Goal: Task Accomplishment & Management: Complete application form

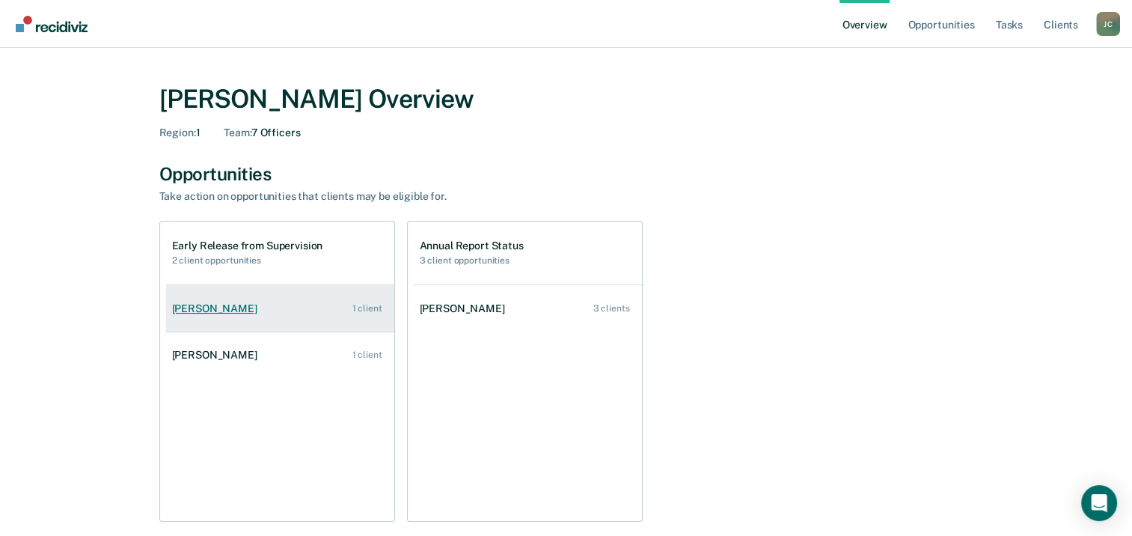
click at [238, 317] on link "[PERSON_NAME] 1 client" at bounding box center [280, 308] width 228 height 43
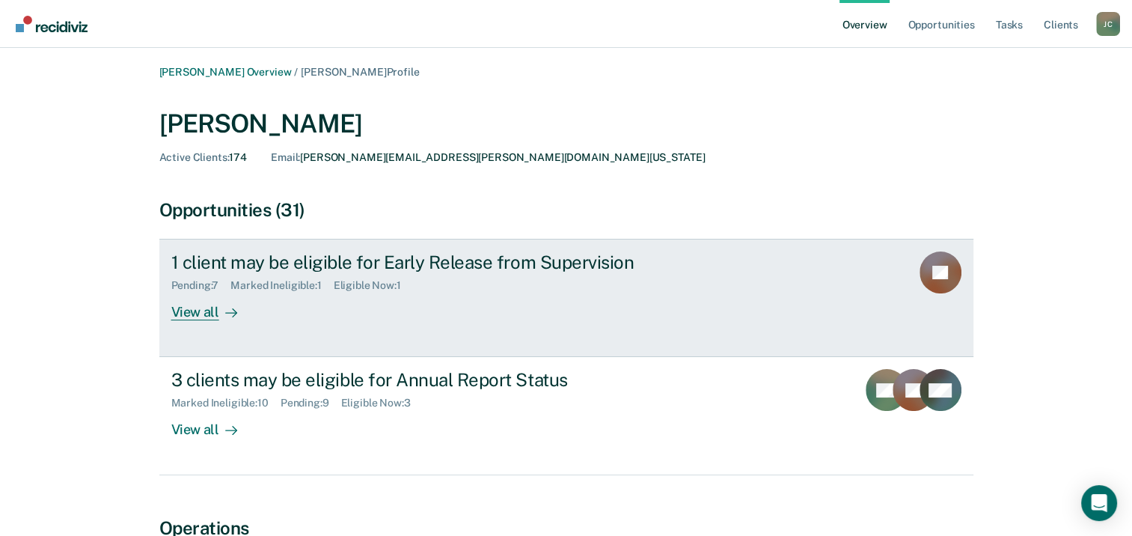
click at [204, 314] on div "View all" at bounding box center [213, 306] width 84 height 29
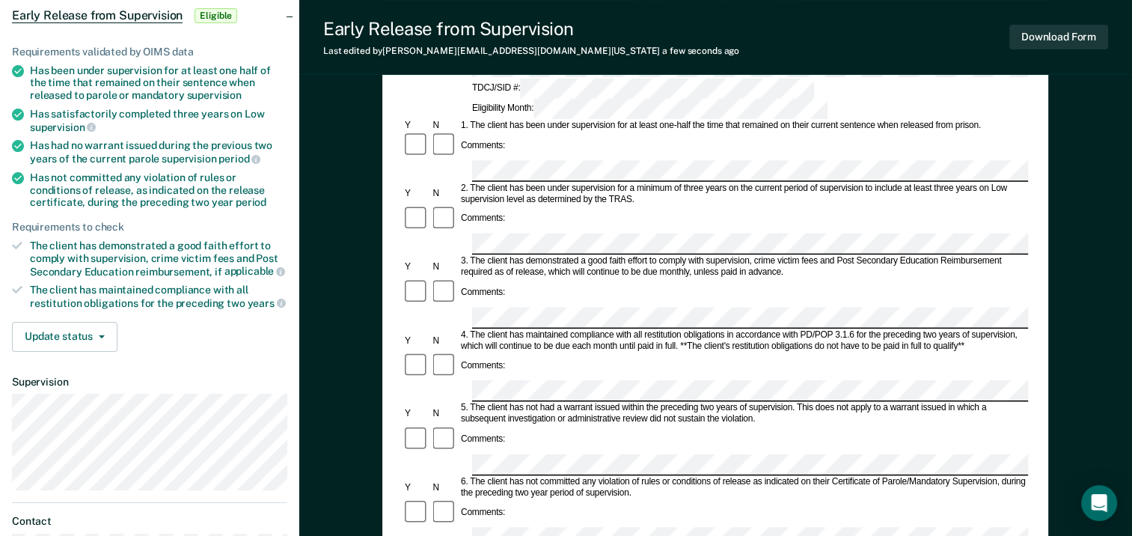
scroll to position [150, 0]
click at [85, 332] on button "Update status" at bounding box center [65, 336] width 106 height 30
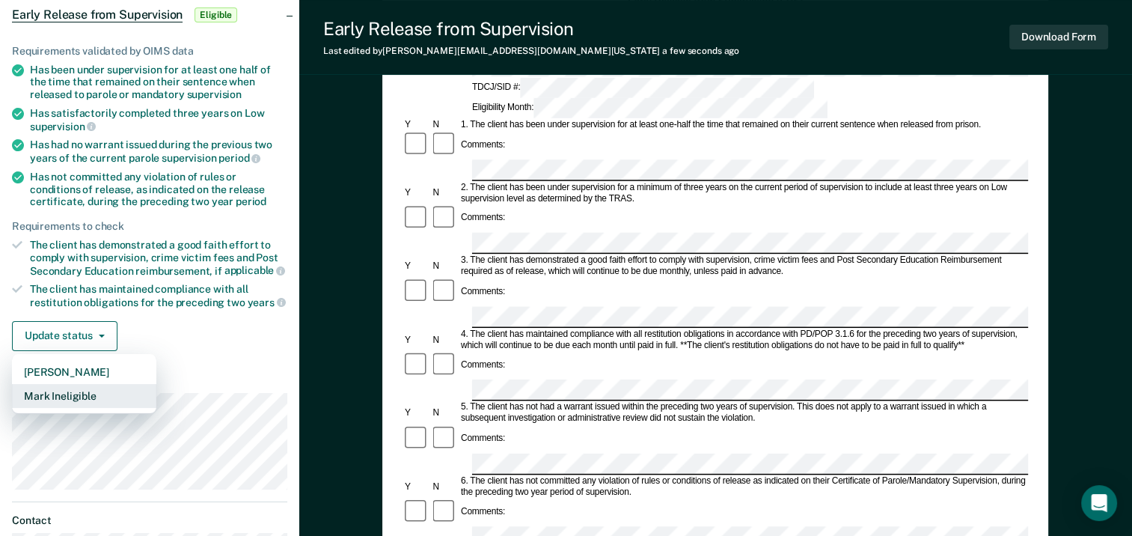
click at [87, 385] on button "Mark Ineligible" at bounding box center [84, 396] width 144 height 24
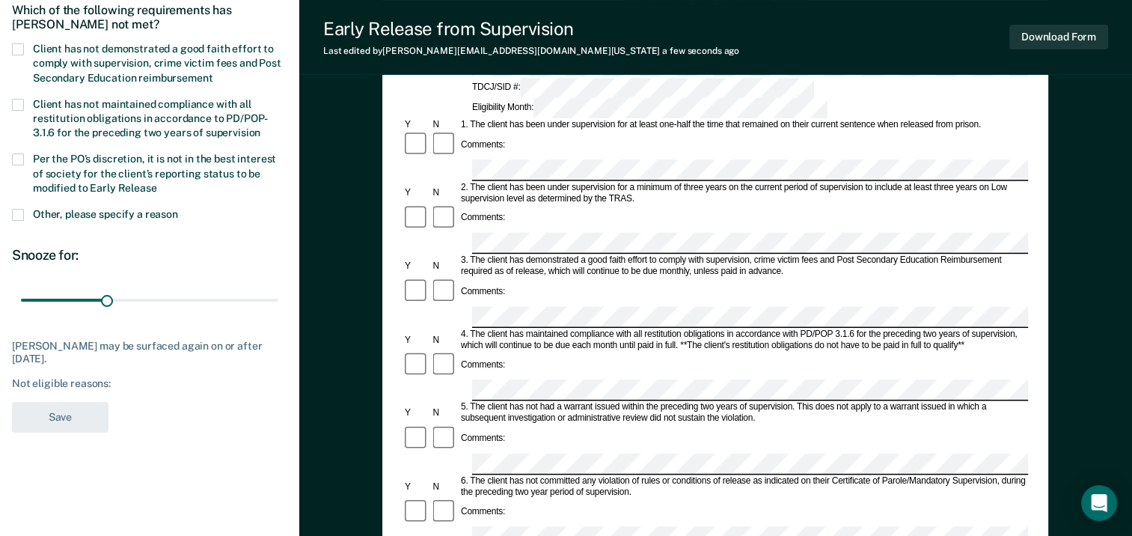
click at [21, 216] on span at bounding box center [18, 215] width 12 height 12
click at [178, 209] on input "Other, please specify a reason" at bounding box center [178, 209] width 0 height 0
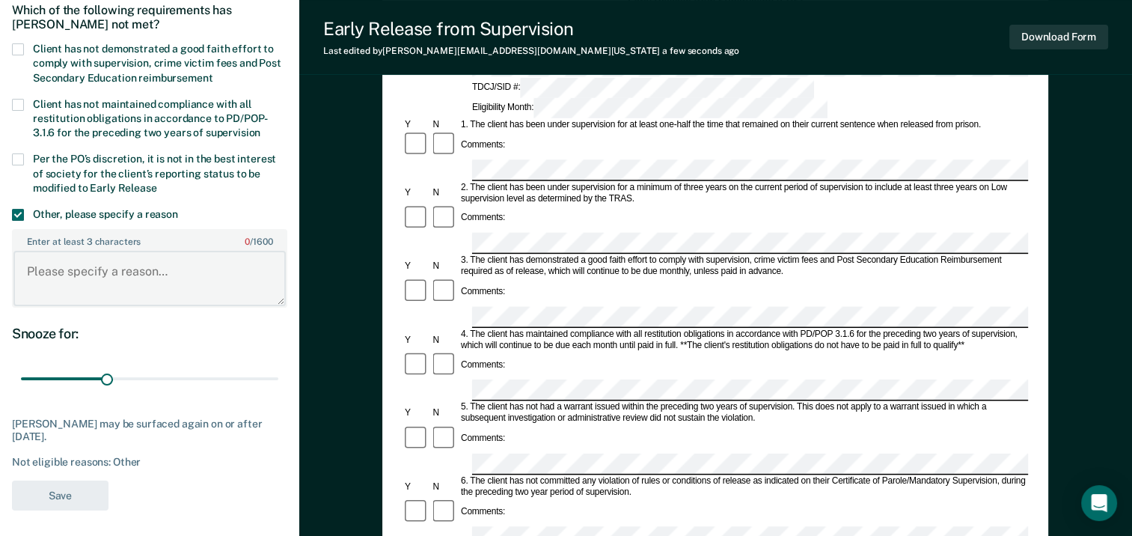
click at [112, 272] on textarea "Enter at least 3 characters 0 / 1600" at bounding box center [149, 278] width 272 height 55
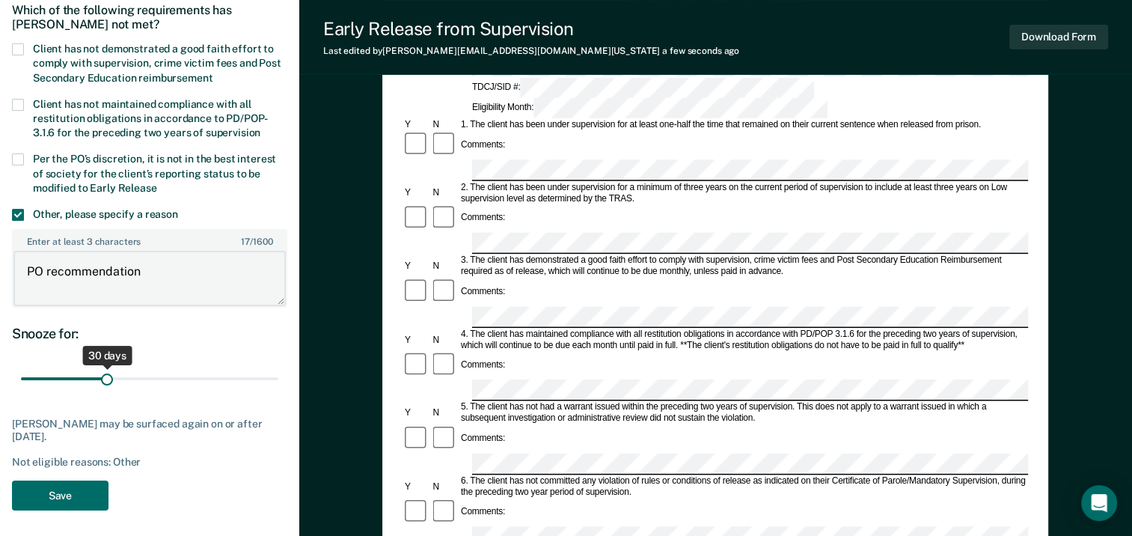
type textarea "PO recommendation"
drag, startPoint x: 106, startPoint y: 375, endPoint x: 287, endPoint y: 383, distance: 181.3
type input "90"
click at [278, 383] on input "range" at bounding box center [149, 378] width 257 height 26
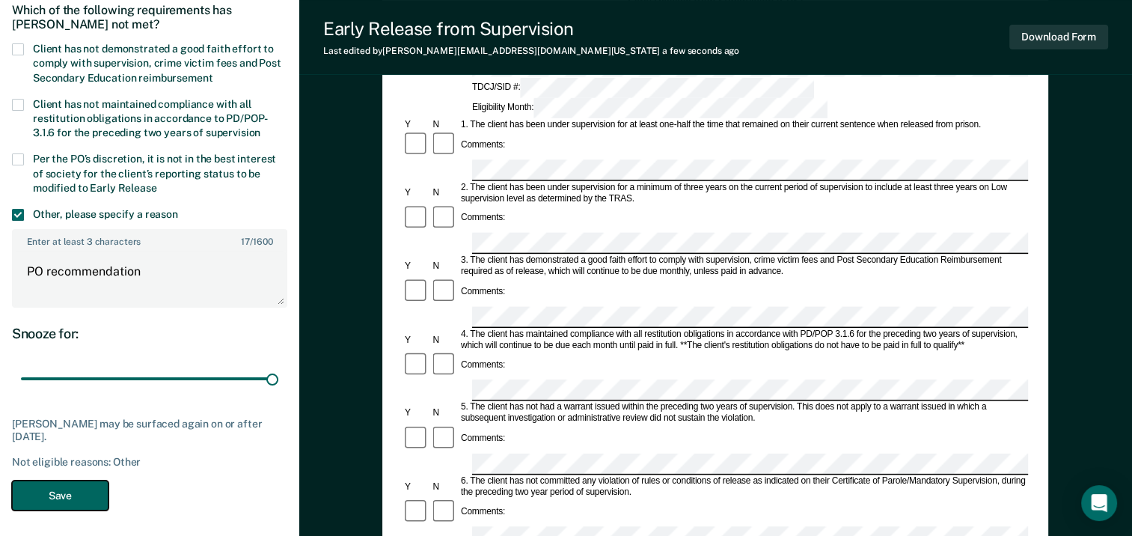
click at [75, 498] on button "Save" at bounding box center [60, 496] width 97 height 31
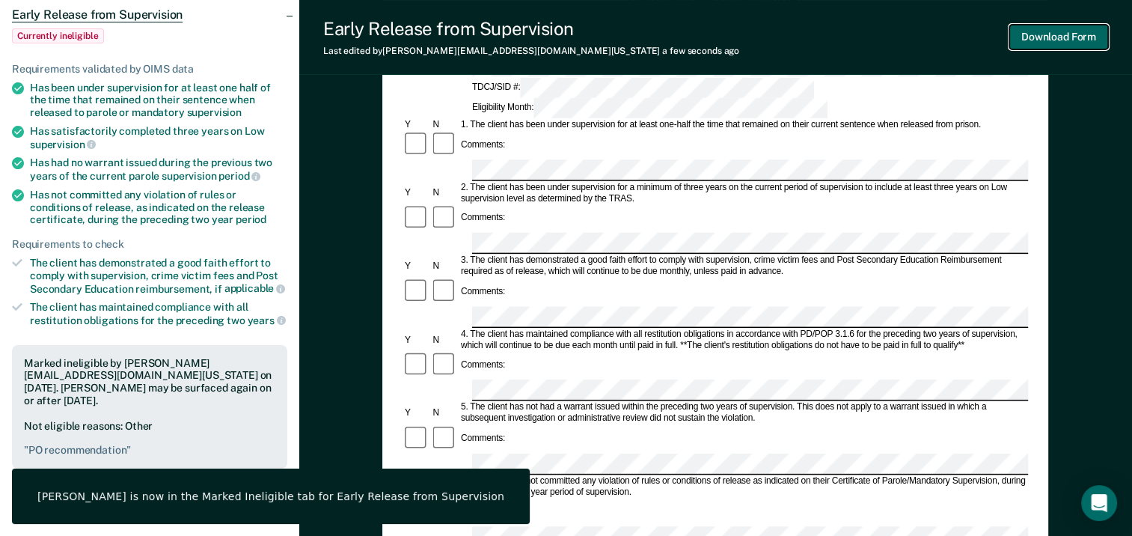
click at [1054, 35] on button "Download Form" at bounding box center [1059, 37] width 99 height 25
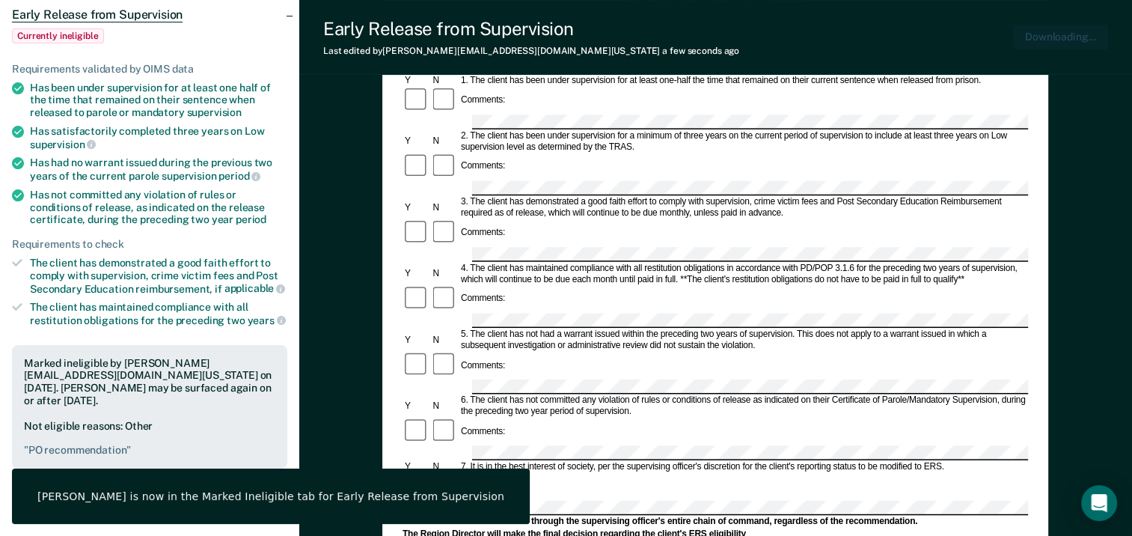
scroll to position [0, 0]
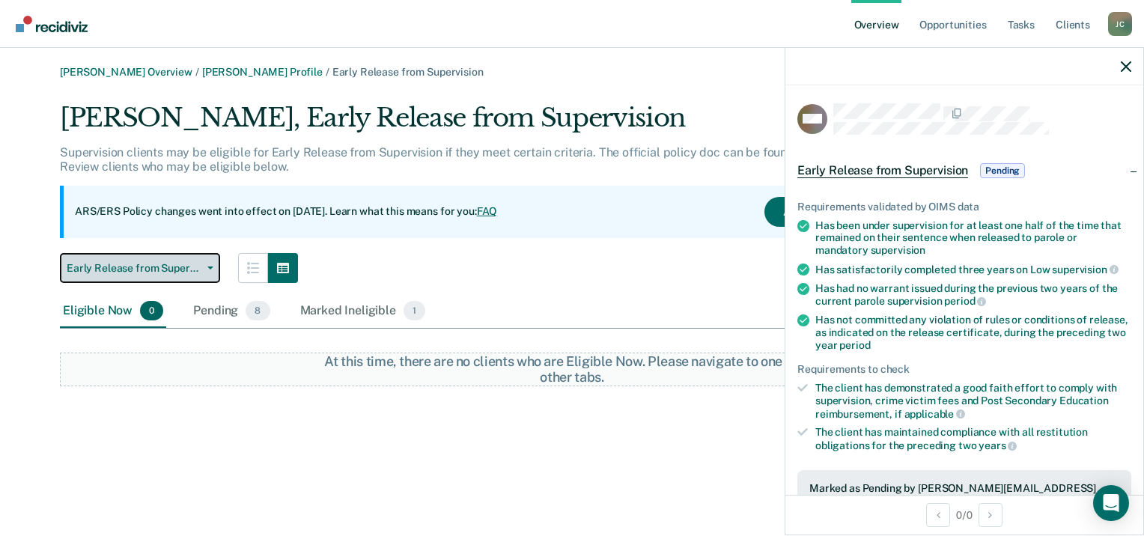
click at [138, 272] on span "Early Release from Supervision" at bounding box center [134, 268] width 135 height 13
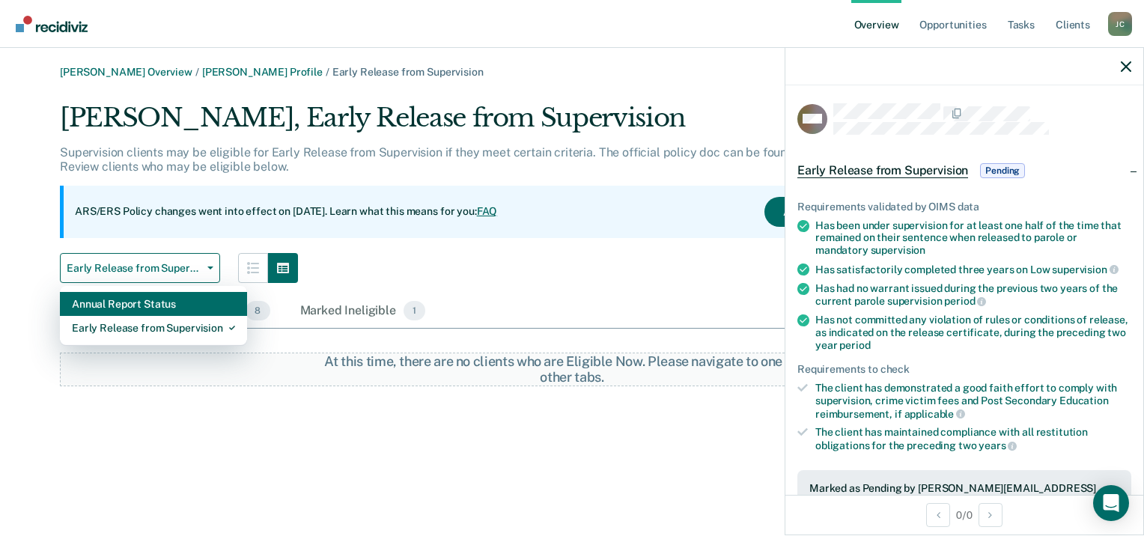
click at [131, 308] on div "Annual Report Status" at bounding box center [153, 304] width 163 height 24
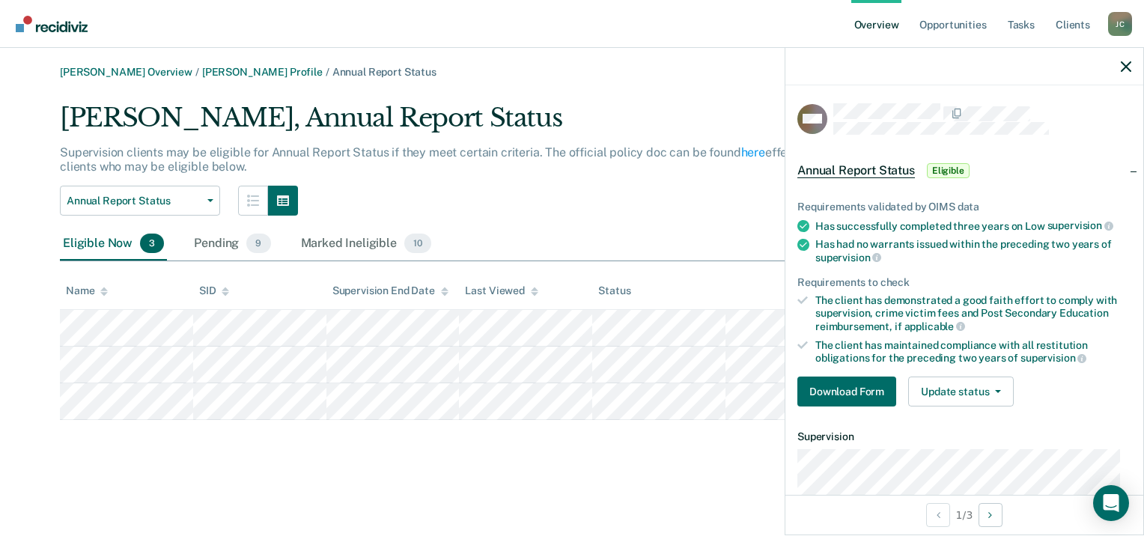
click at [618, 482] on div "[PERSON_NAME] Overview / [PERSON_NAME] Profile / Annual Report Status [PERSON_N…" at bounding box center [572, 277] width 1108 height 422
click at [857, 394] on button "Download Form" at bounding box center [846, 391] width 99 height 30
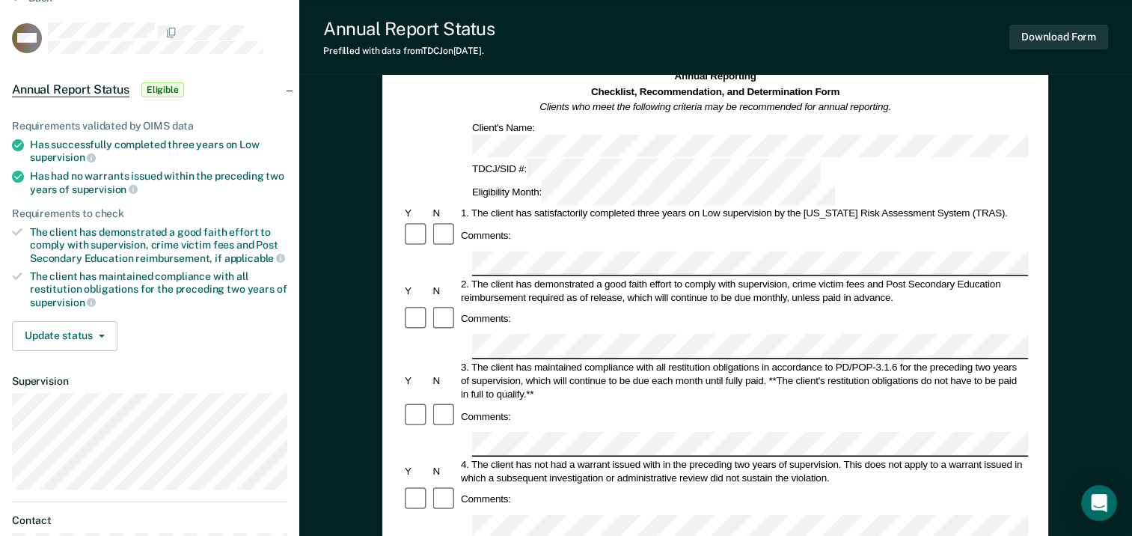
scroll to position [150, 0]
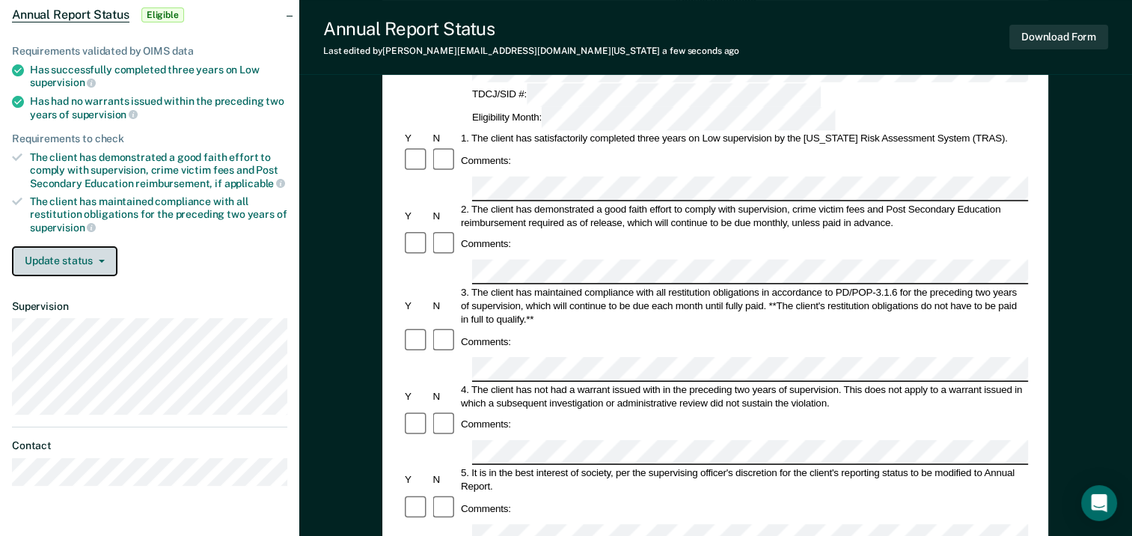
click at [84, 254] on button "Update status" at bounding box center [65, 261] width 106 height 30
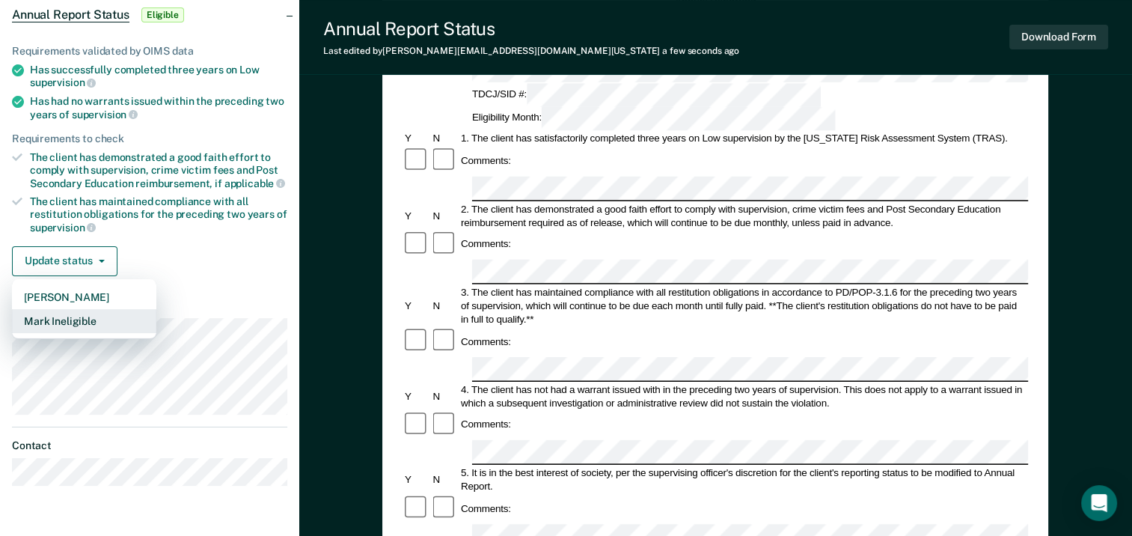
click at [87, 309] on button "Mark Ineligible" at bounding box center [84, 321] width 144 height 24
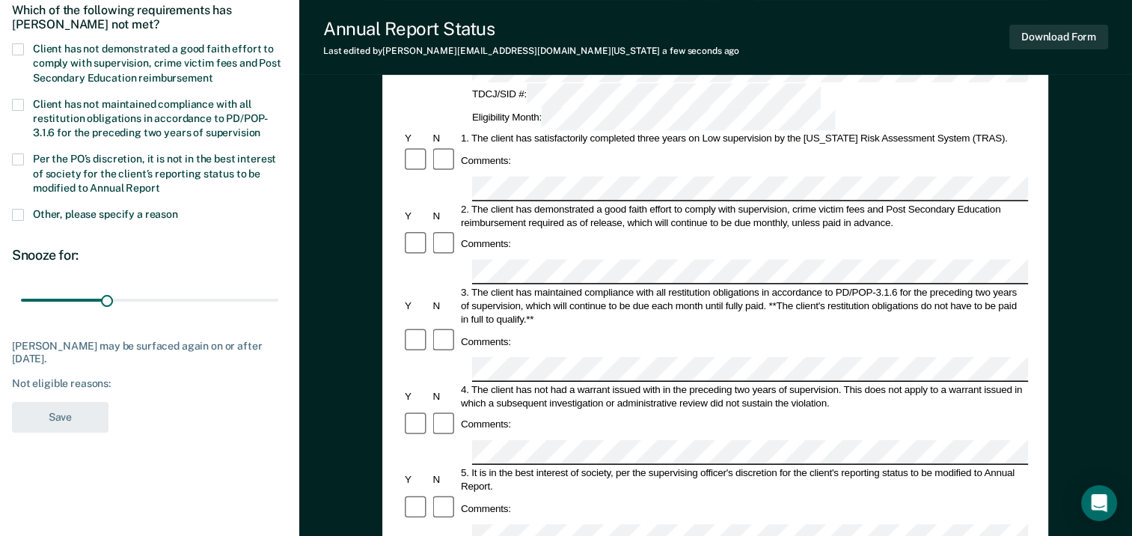
click at [14, 214] on span at bounding box center [18, 215] width 12 height 12
click at [178, 209] on input "Other, please specify a reason" at bounding box center [178, 209] width 0 height 0
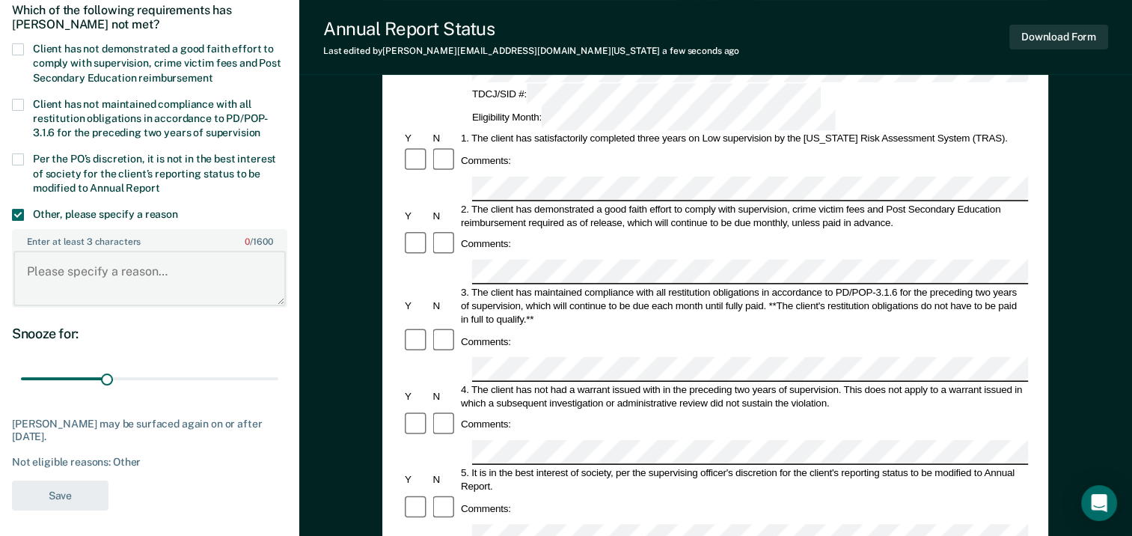
drag, startPoint x: 115, startPoint y: 275, endPoint x: 116, endPoint y: 268, distance: 7.5
click at [116, 275] on textarea "Enter at least 3 characters 0 / 1600" at bounding box center [149, 278] width 272 height 55
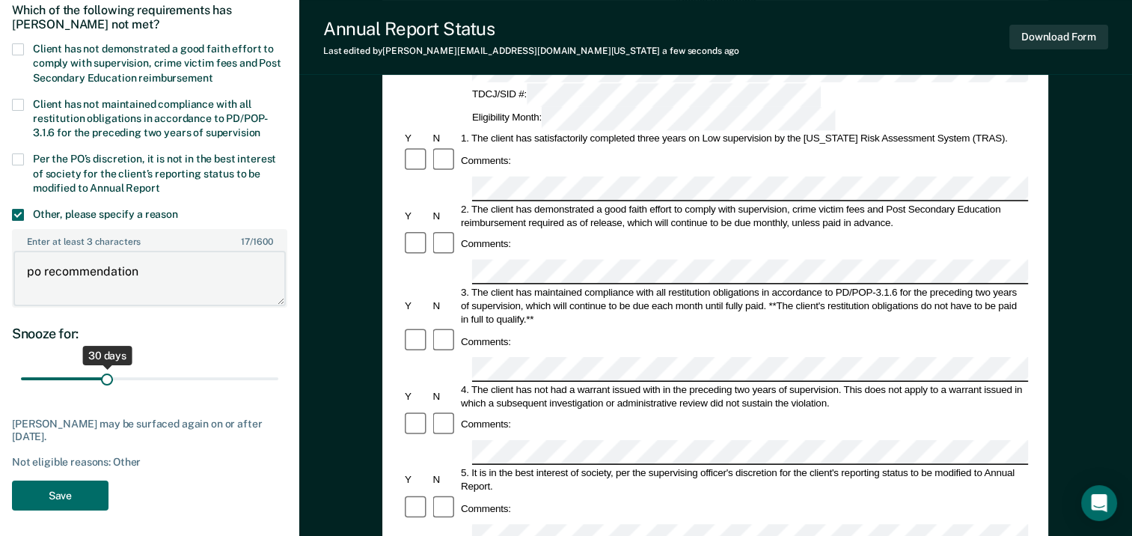
type textarea "po recommendation"
drag, startPoint x: 106, startPoint y: 374, endPoint x: 304, endPoint y: 370, distance: 198.4
type input "90"
click at [278, 370] on input "range" at bounding box center [149, 378] width 257 height 26
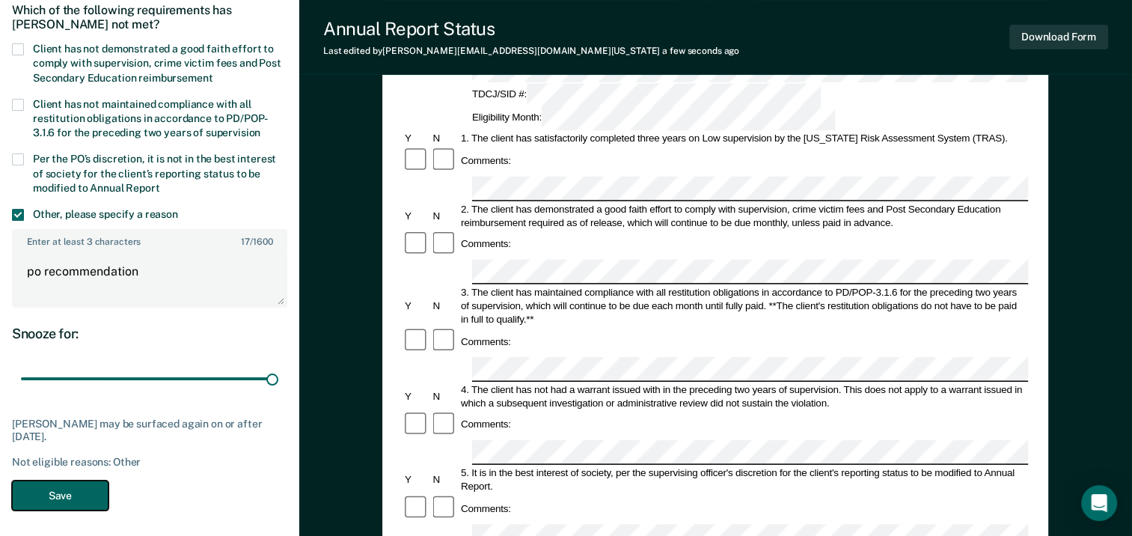
click at [76, 493] on button "Save" at bounding box center [60, 496] width 97 height 31
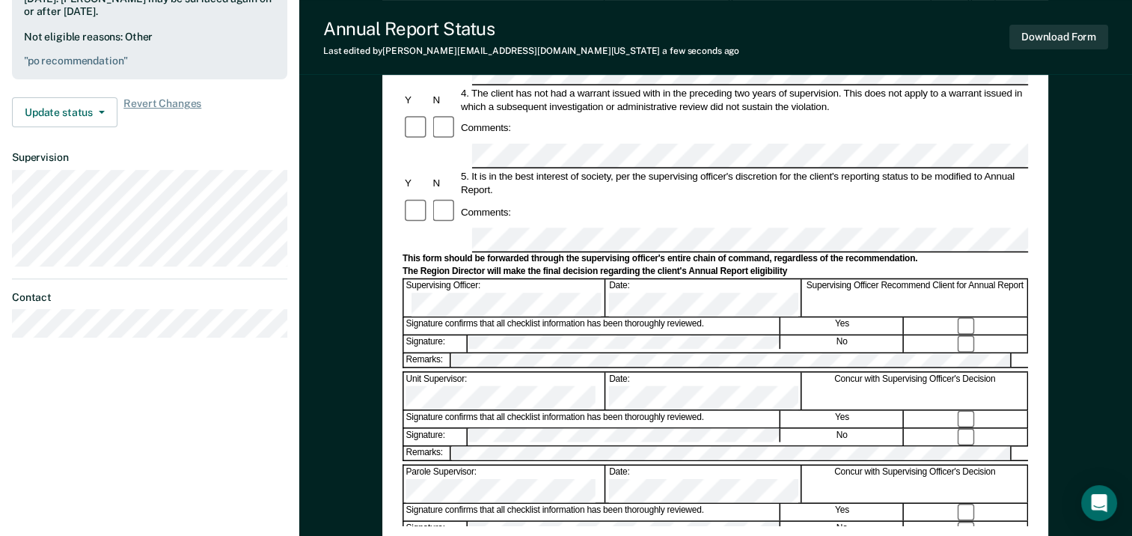
scroll to position [524, 0]
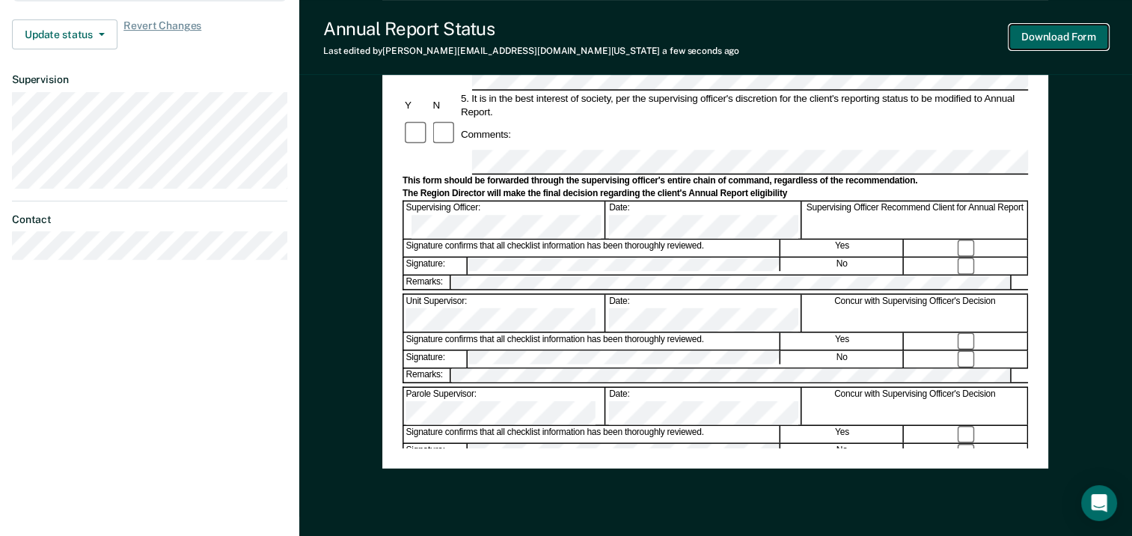
click at [1088, 36] on button "Download Form" at bounding box center [1059, 37] width 99 height 25
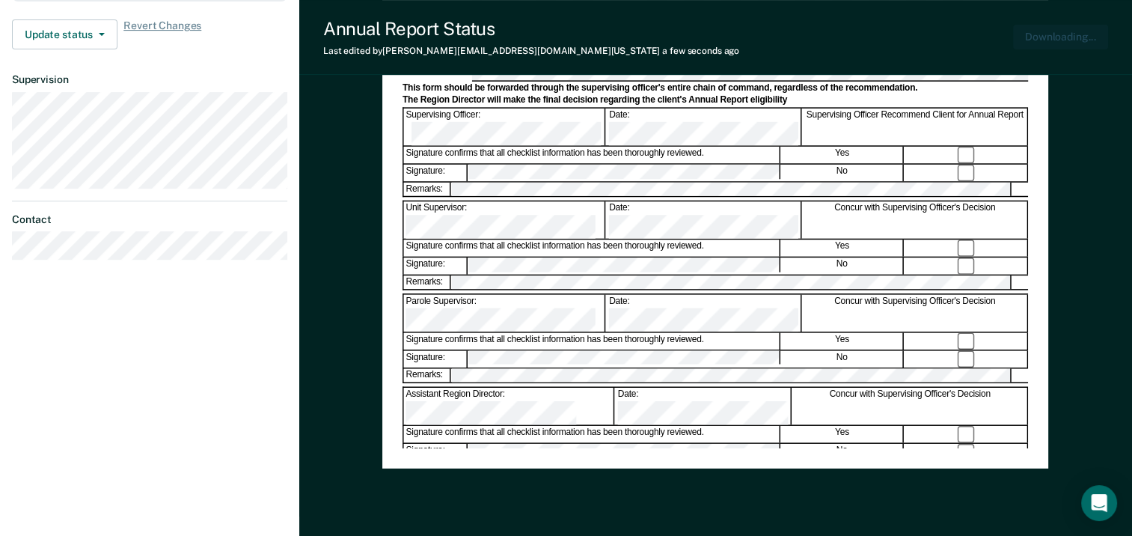
scroll to position [461, 0]
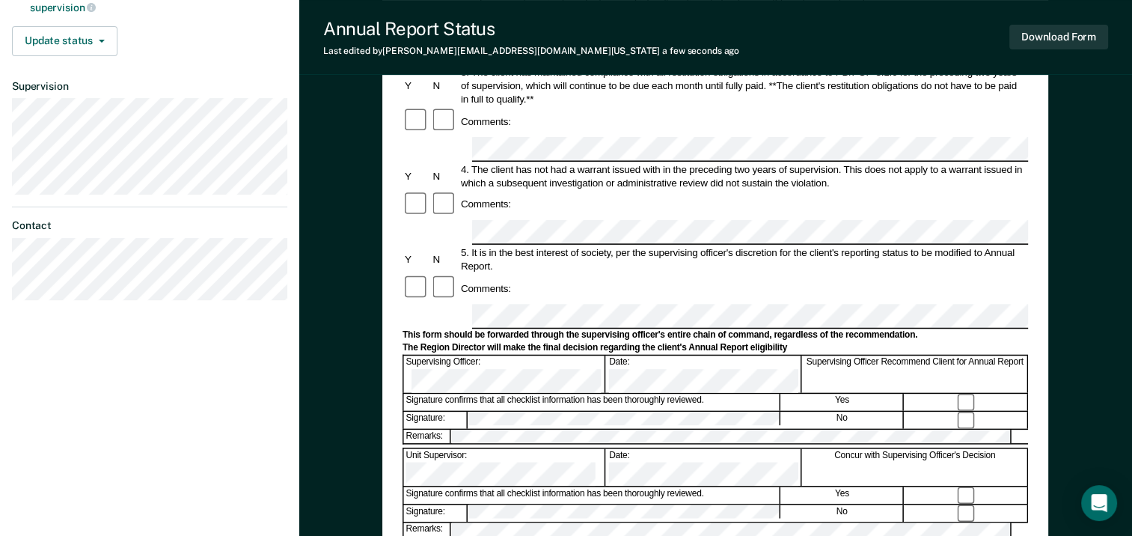
scroll to position [449, 0]
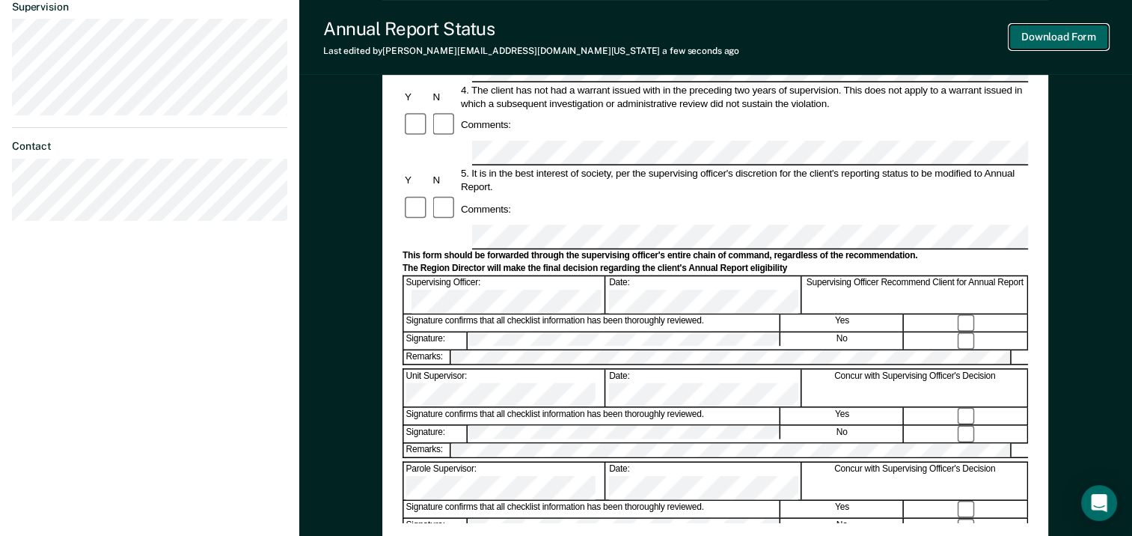
click at [1073, 46] on button "Download Form" at bounding box center [1059, 37] width 99 height 25
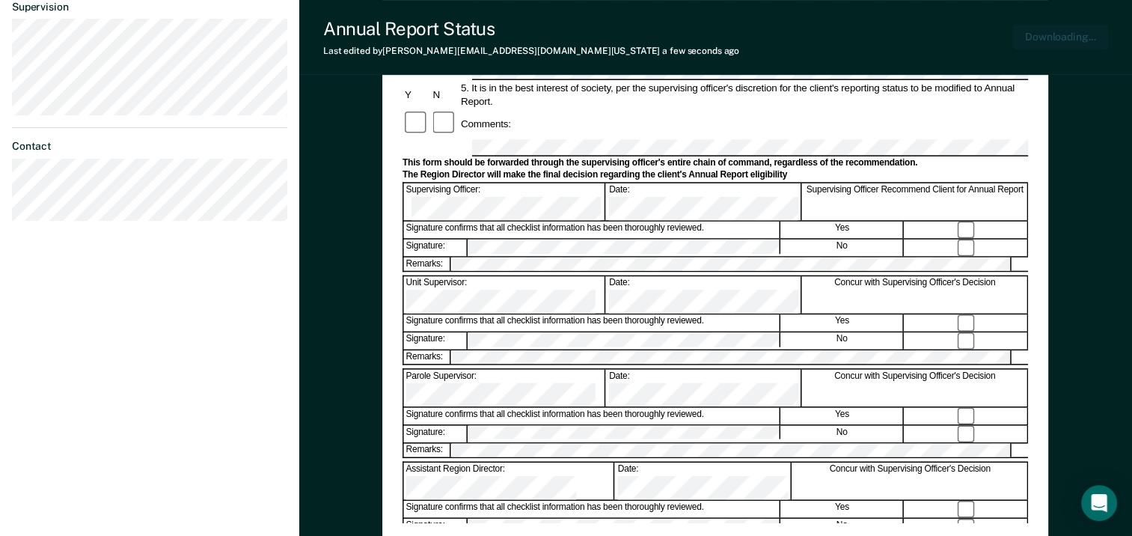
scroll to position [534, 0]
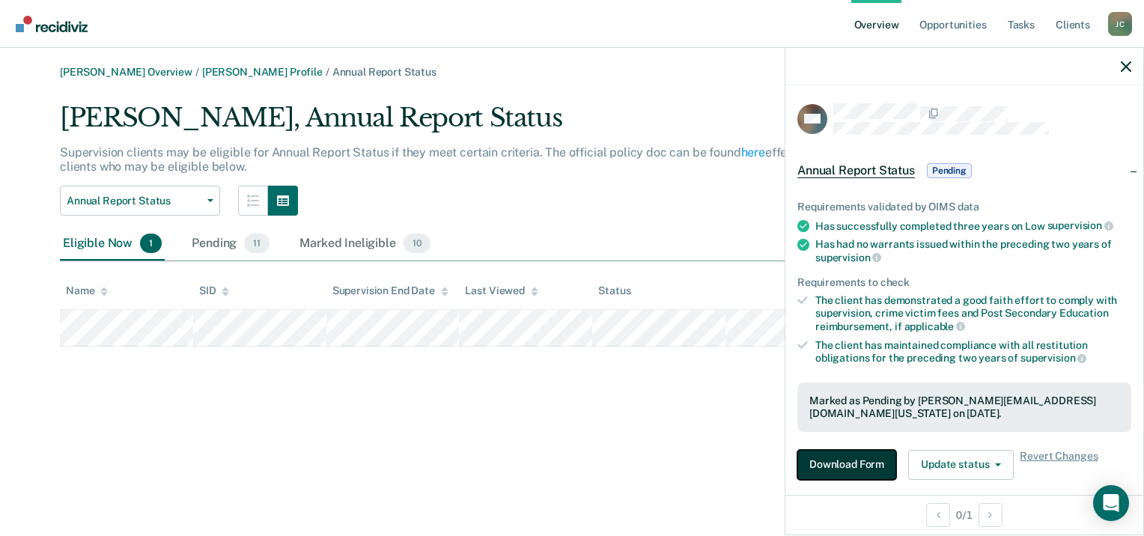
click at [856, 465] on button "Download Form" at bounding box center [846, 465] width 99 height 30
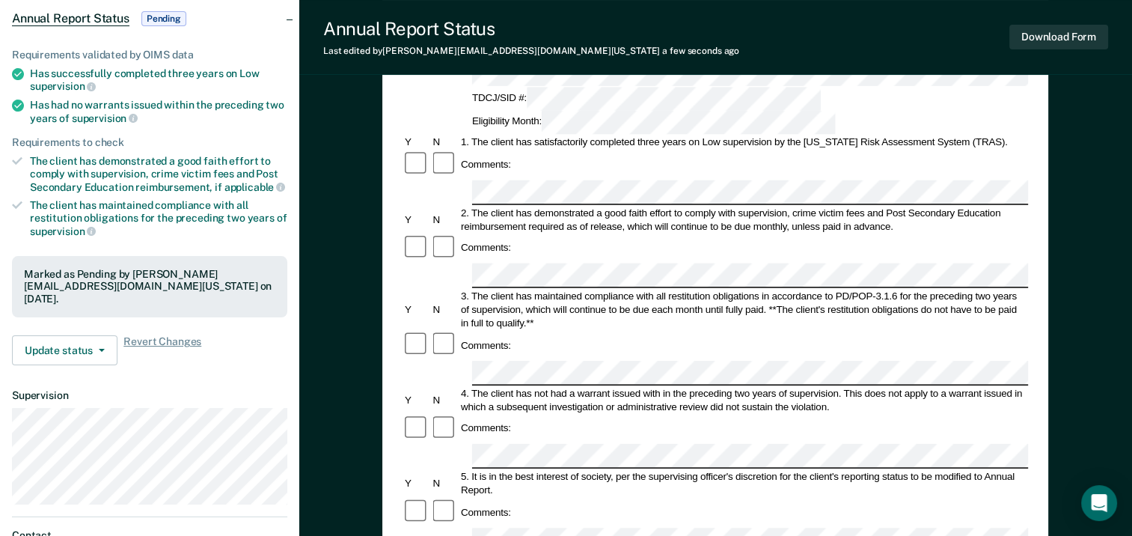
scroll to position [150, 0]
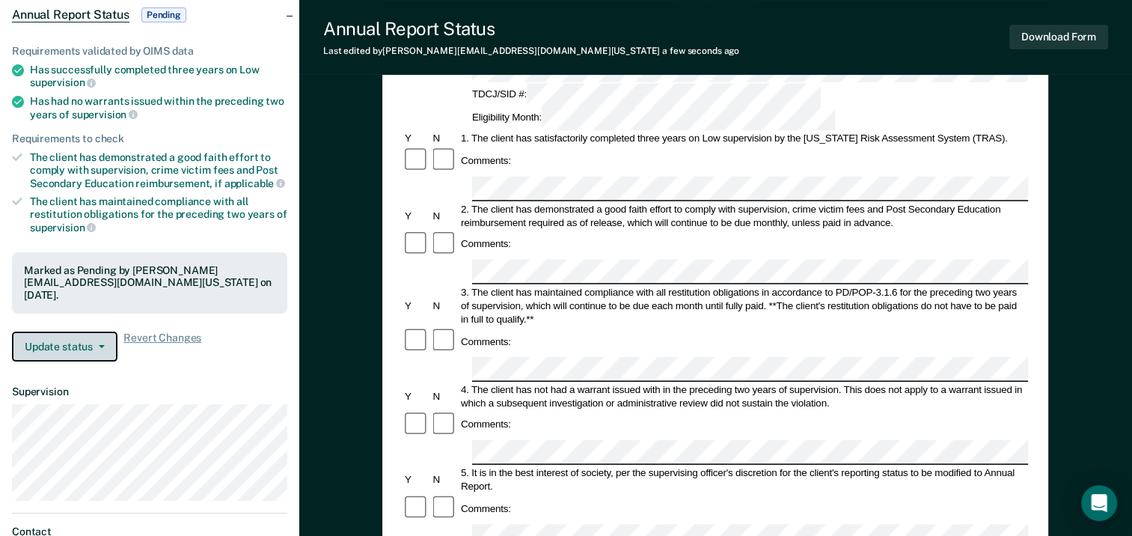
click at [66, 340] on button "Update status" at bounding box center [65, 347] width 106 height 30
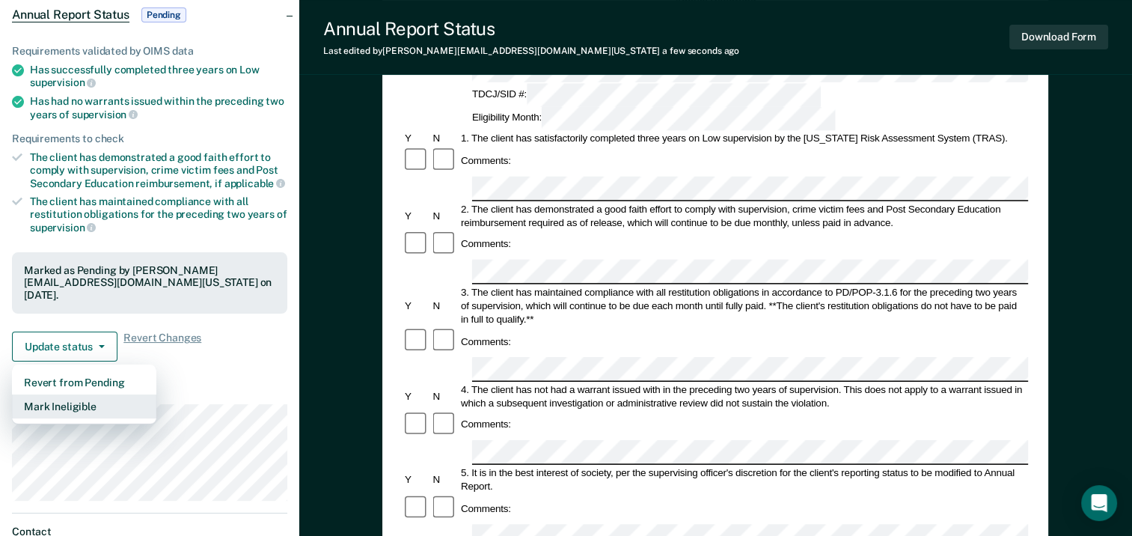
click at [73, 397] on button "Mark Ineligible" at bounding box center [84, 406] width 144 height 24
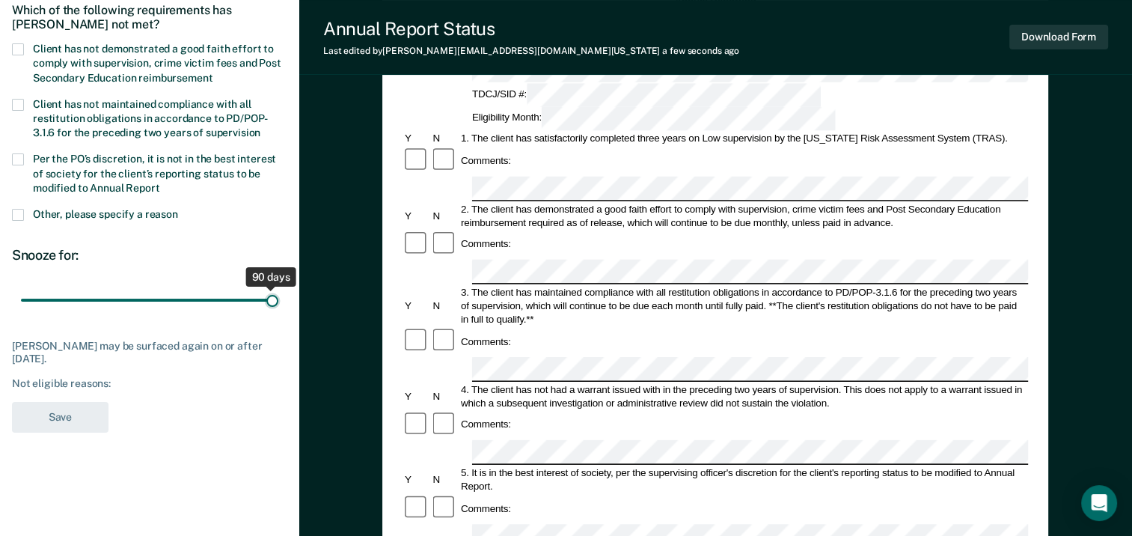
drag, startPoint x: 105, startPoint y: 301, endPoint x: 306, endPoint y: 298, distance: 201.4
type input "90"
click at [278, 298] on input "range" at bounding box center [149, 300] width 257 height 26
click at [18, 213] on span at bounding box center [18, 215] width 12 height 12
click at [178, 209] on input "Other, please specify a reason" at bounding box center [178, 209] width 0 height 0
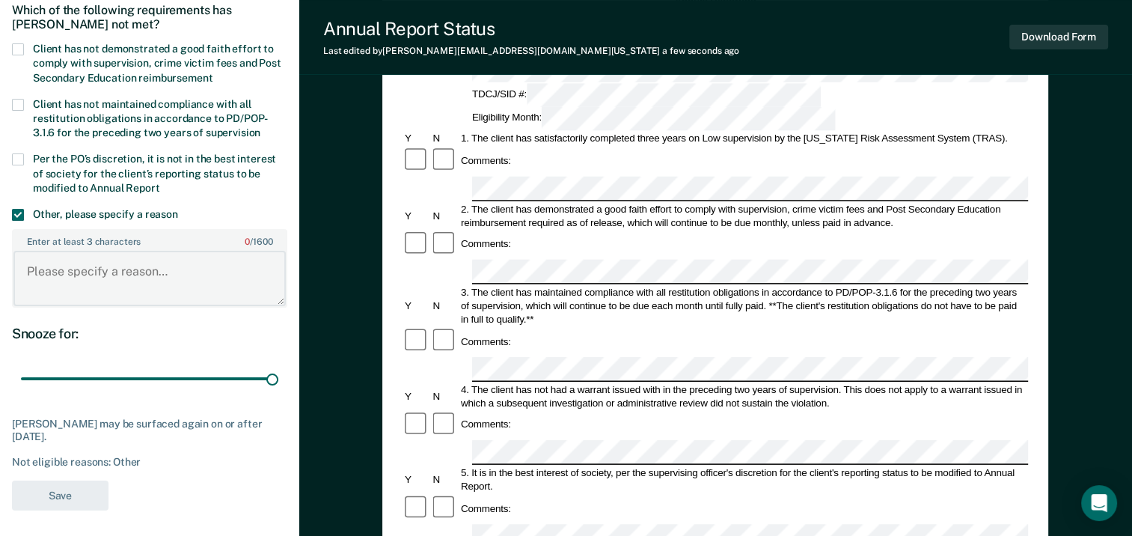
click at [113, 270] on textarea "Enter at least 3 characters 0 / 1600" at bounding box center [149, 278] width 272 height 55
type textarea "po recommendation"
click at [64, 503] on button "Save" at bounding box center [60, 496] width 97 height 31
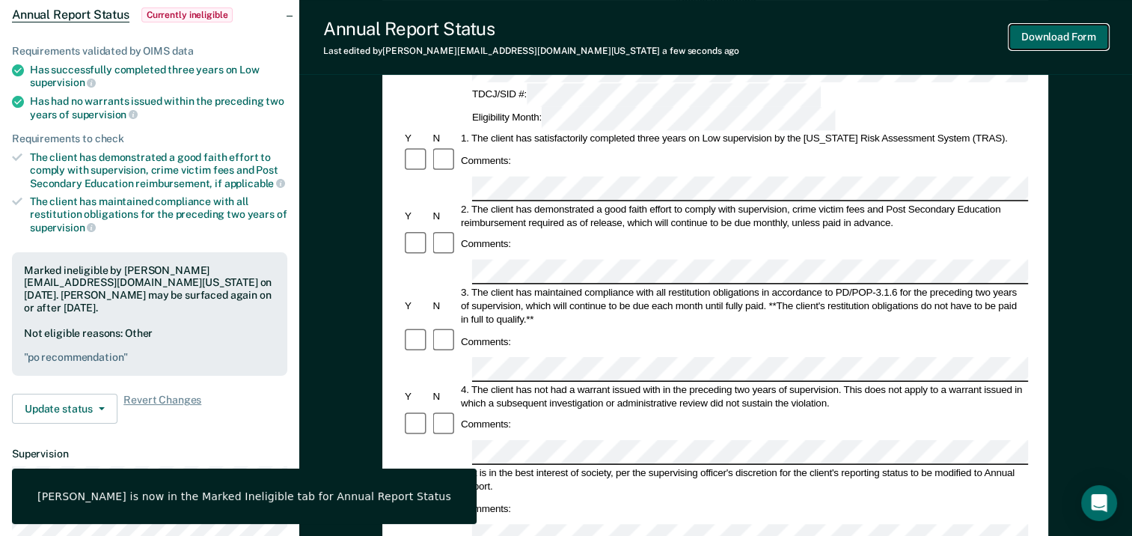
click at [1085, 42] on button "Download Form" at bounding box center [1059, 37] width 99 height 25
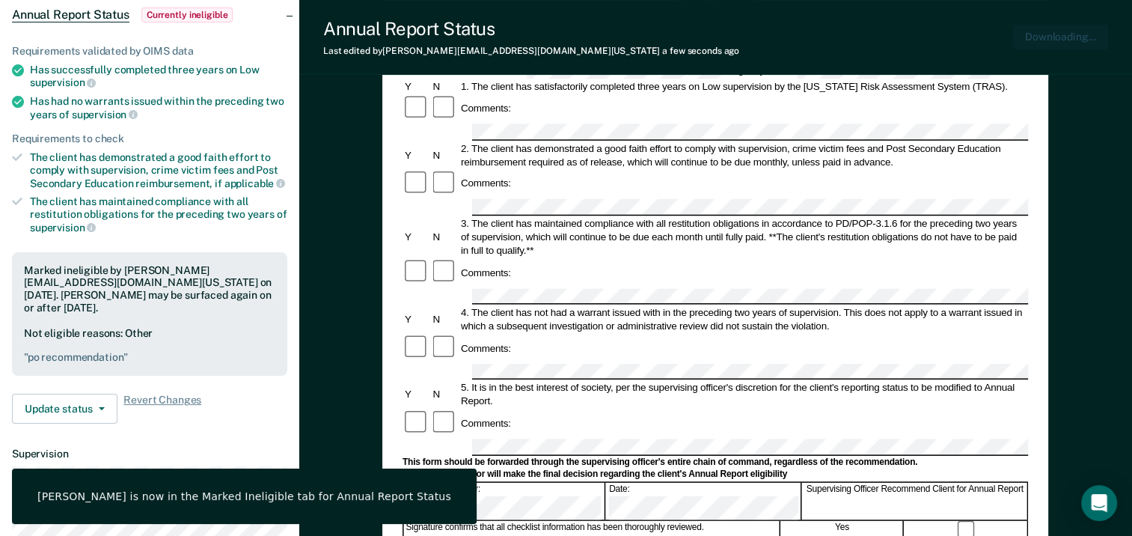
scroll to position [0, 0]
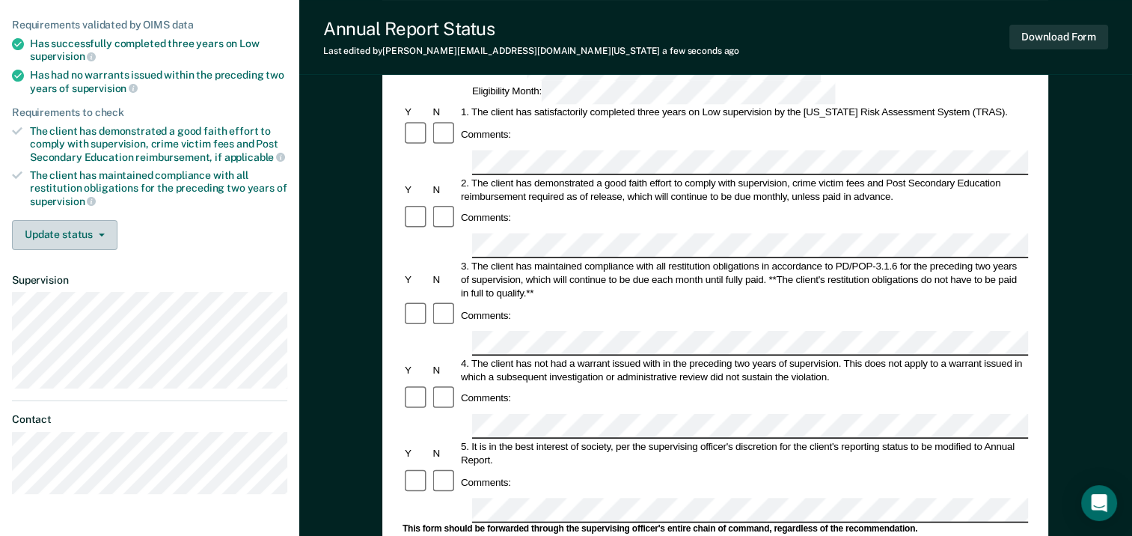
scroll to position [150, 0]
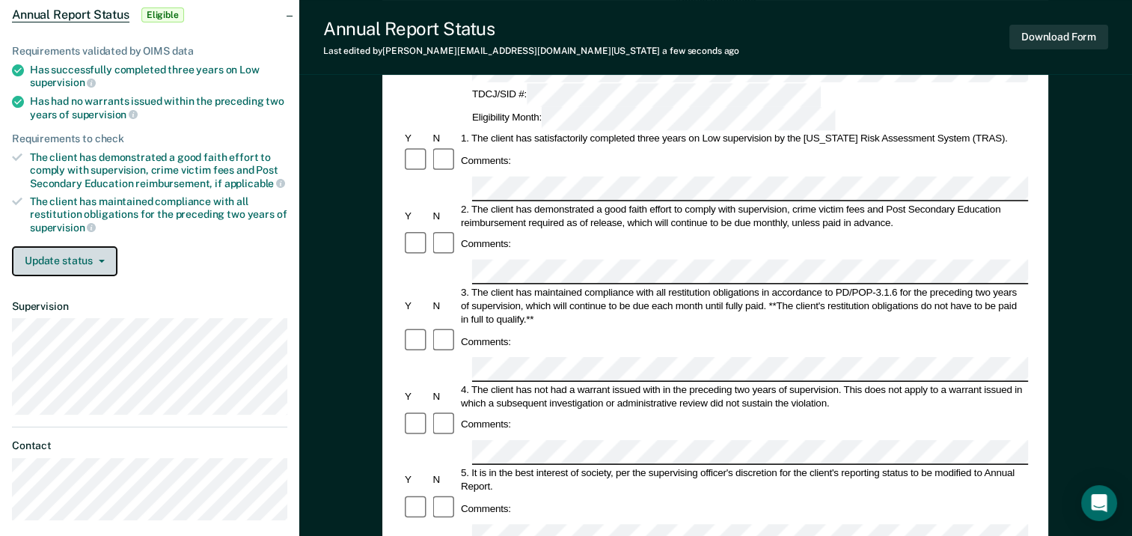
click at [60, 257] on button "Update status" at bounding box center [65, 261] width 106 height 30
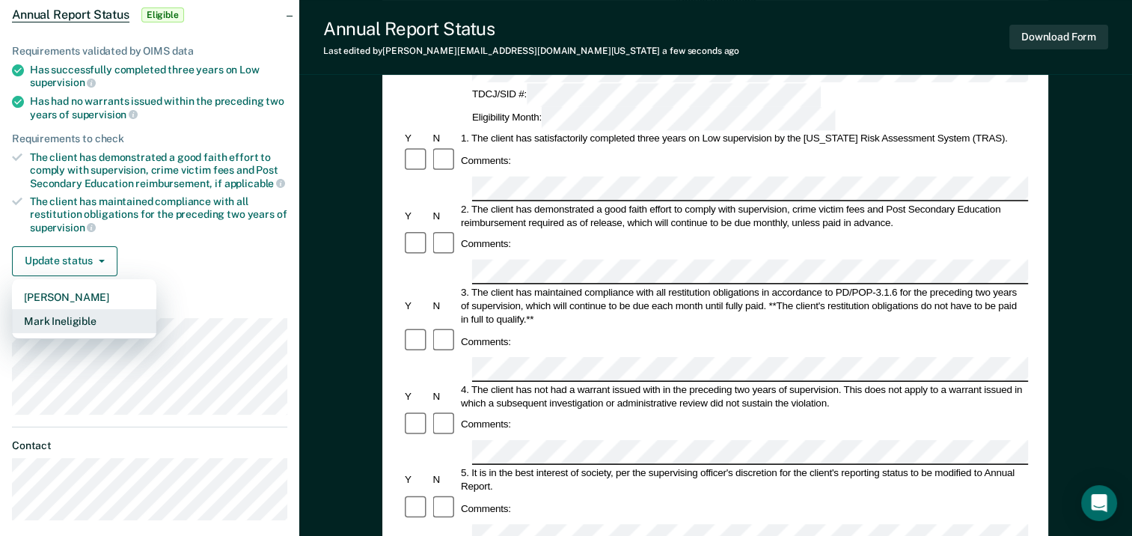
click at [69, 316] on button "Mark Ineligible" at bounding box center [84, 321] width 144 height 24
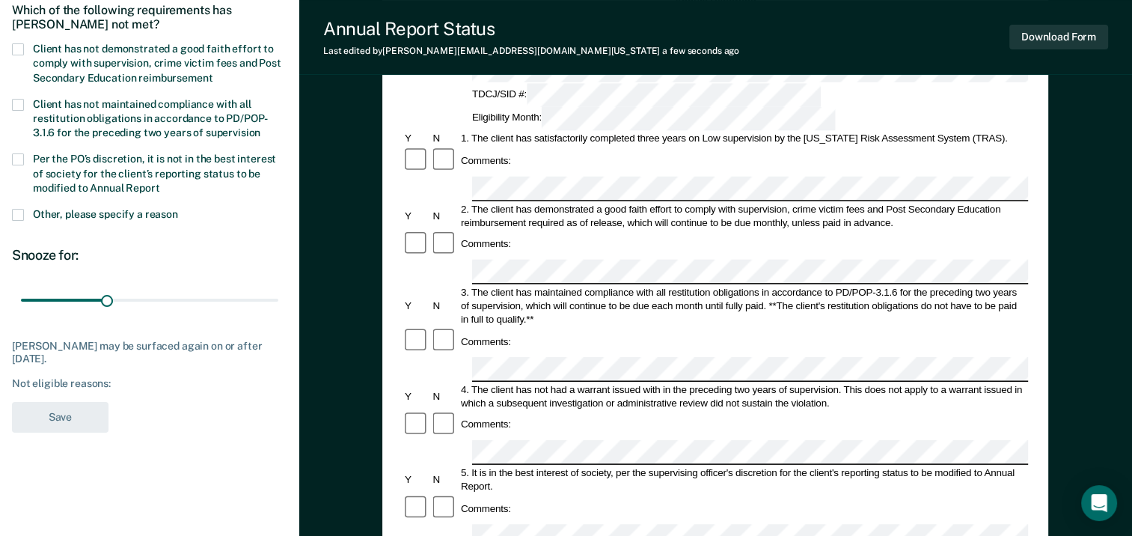
click at [21, 48] on span at bounding box center [18, 49] width 12 height 12
click at [213, 73] on input "Client has not demonstrated a good faith effort to comply with supervision, cri…" at bounding box center [213, 73] width 0 height 0
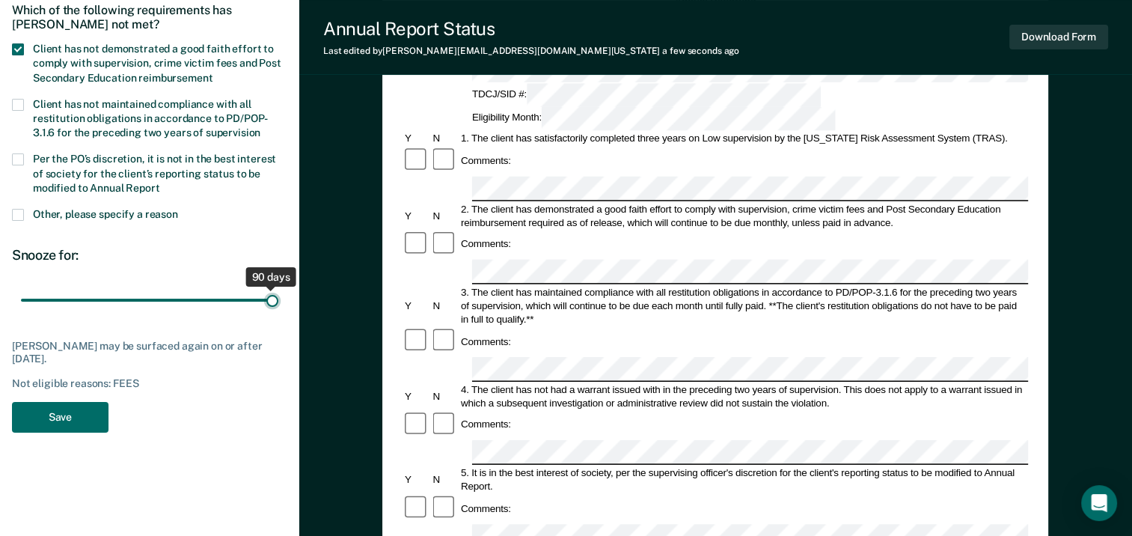
drag, startPoint x: 103, startPoint y: 294, endPoint x: 290, endPoint y: 301, distance: 187.2
type input "90"
click at [278, 301] on input "range" at bounding box center [149, 300] width 257 height 26
click at [69, 419] on button "Save" at bounding box center [60, 417] width 97 height 31
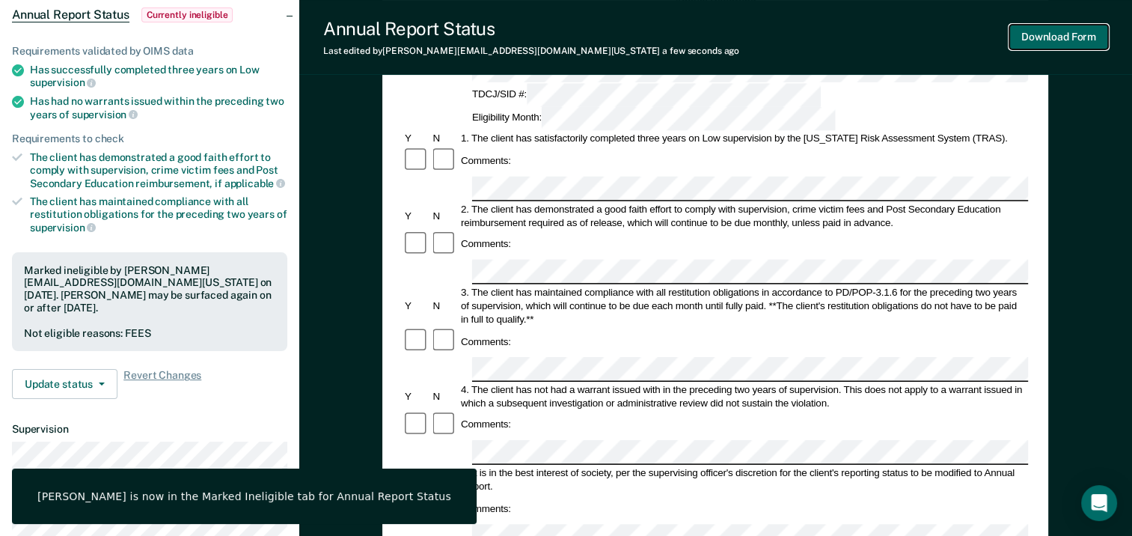
click at [1074, 37] on button "Download Form" at bounding box center [1059, 37] width 99 height 25
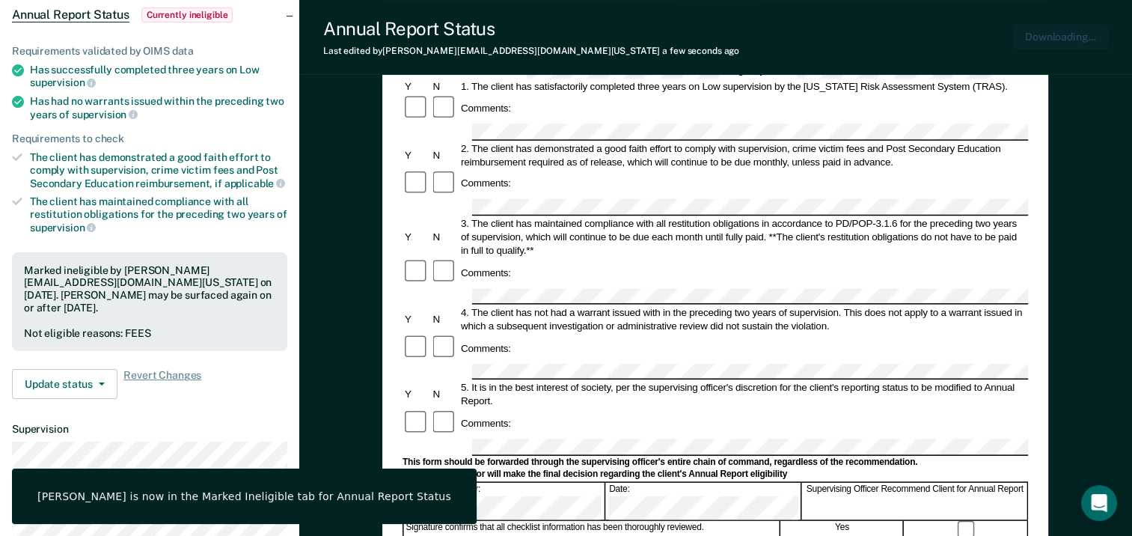
scroll to position [0, 0]
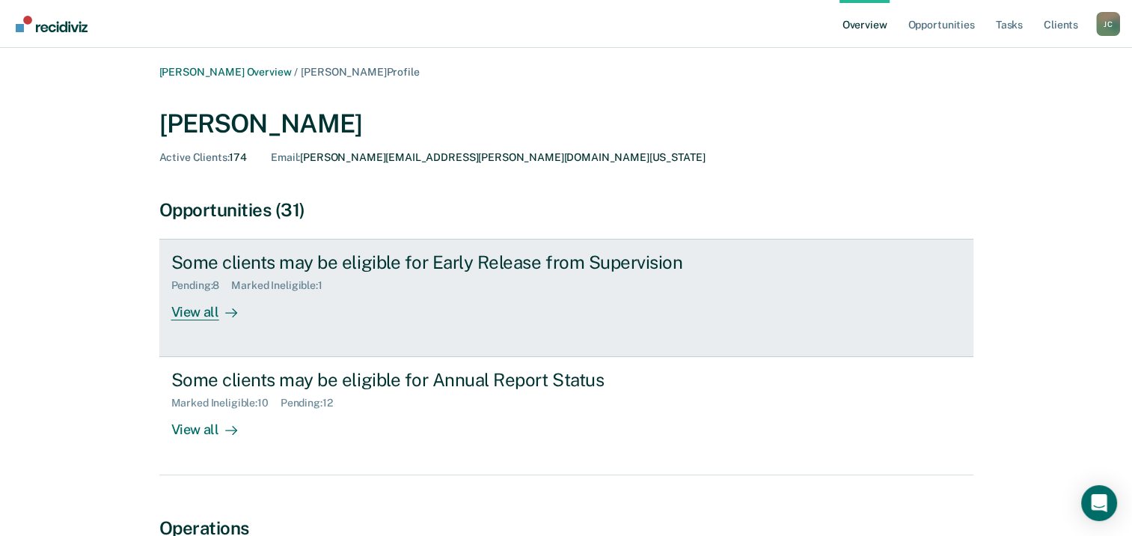
click at [257, 311] on div "Some clients may be eligible for Early Release from Supervision Pending : 8 Mar…" at bounding box center [451, 285] width 561 height 69
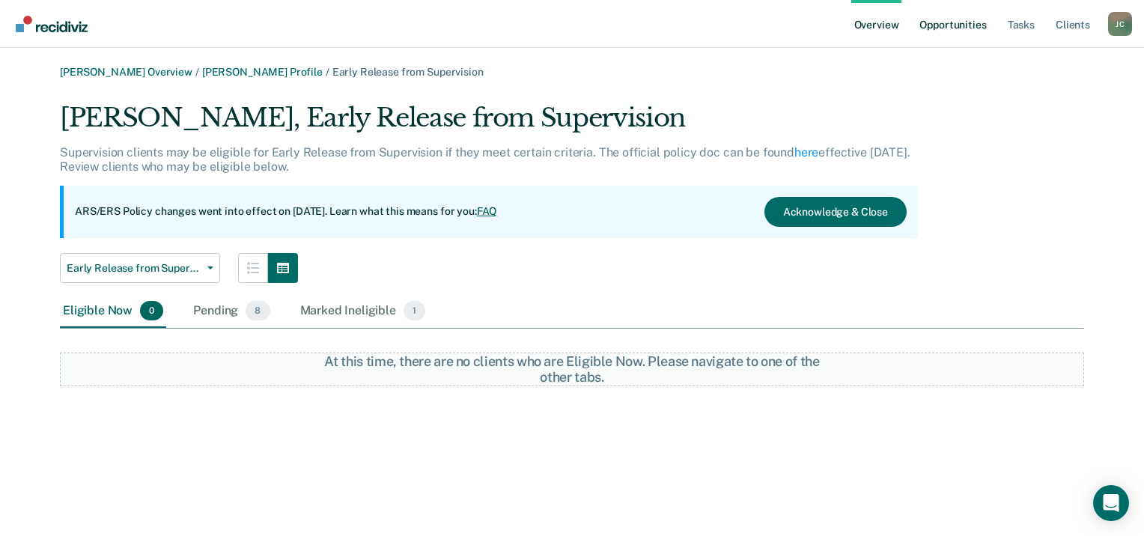
click at [955, 34] on link "Opportunities" at bounding box center [952, 24] width 73 height 48
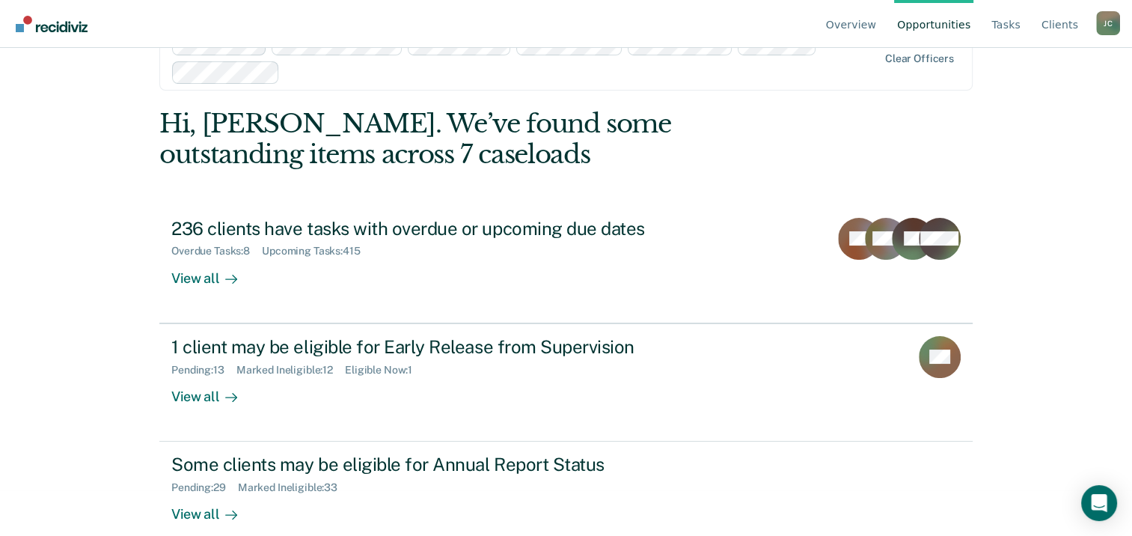
scroll to position [68, 0]
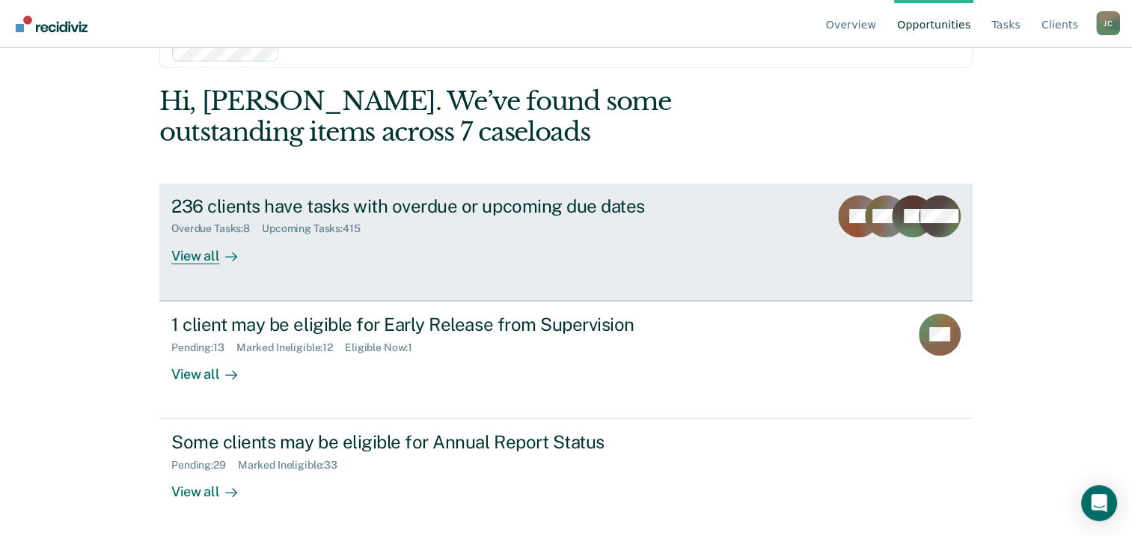
click at [680, 269] on link "236 clients have tasks with overdue or upcoming due dates Overdue Tasks : 8 Upc…" at bounding box center [566, 242] width 814 height 118
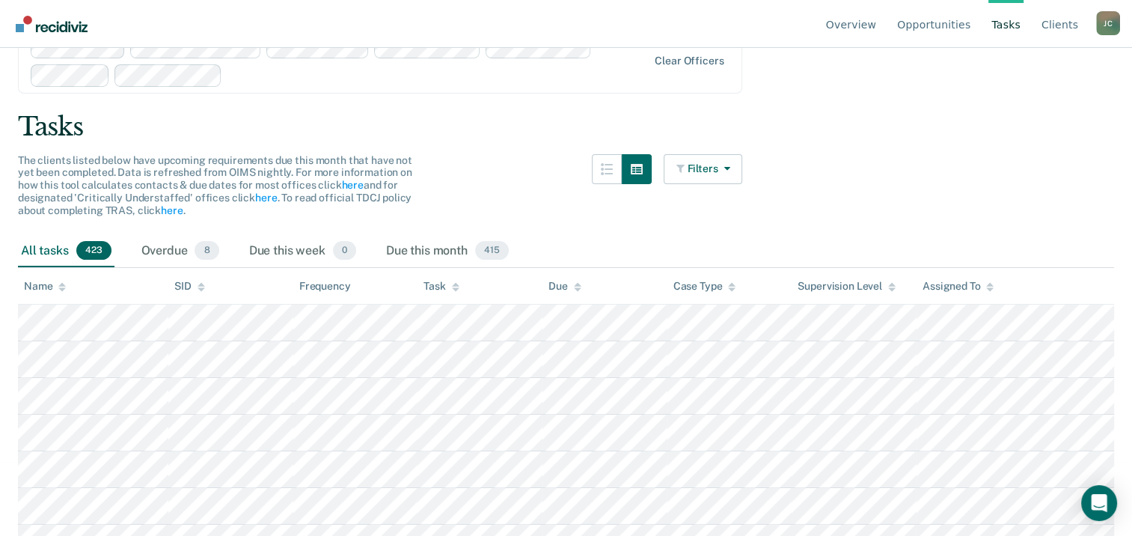
scroll to position [75, 0]
click at [172, 252] on div "Overdue 8" at bounding box center [180, 250] width 84 height 33
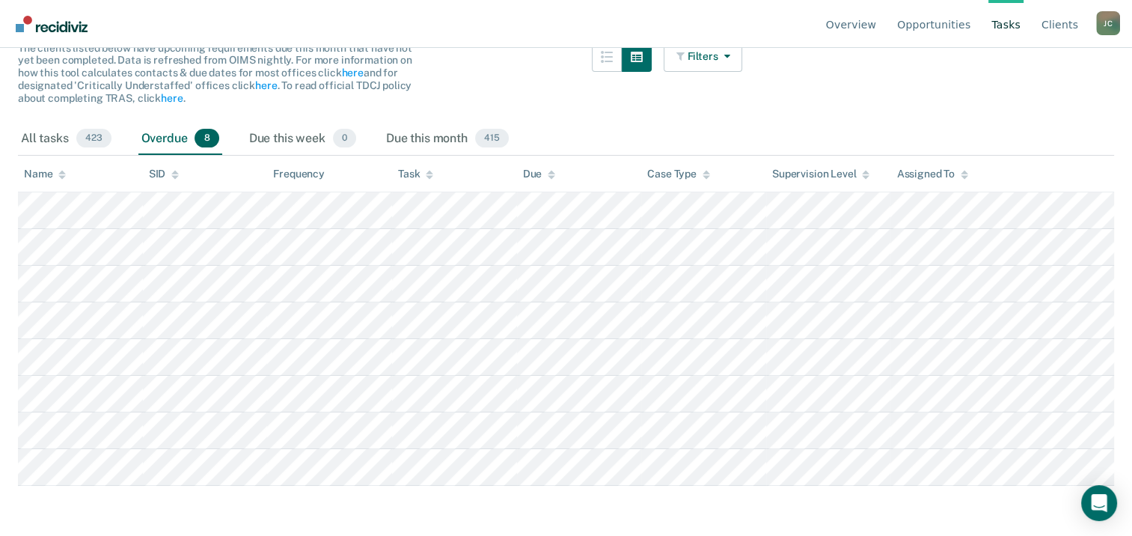
scroll to position [204, 0]
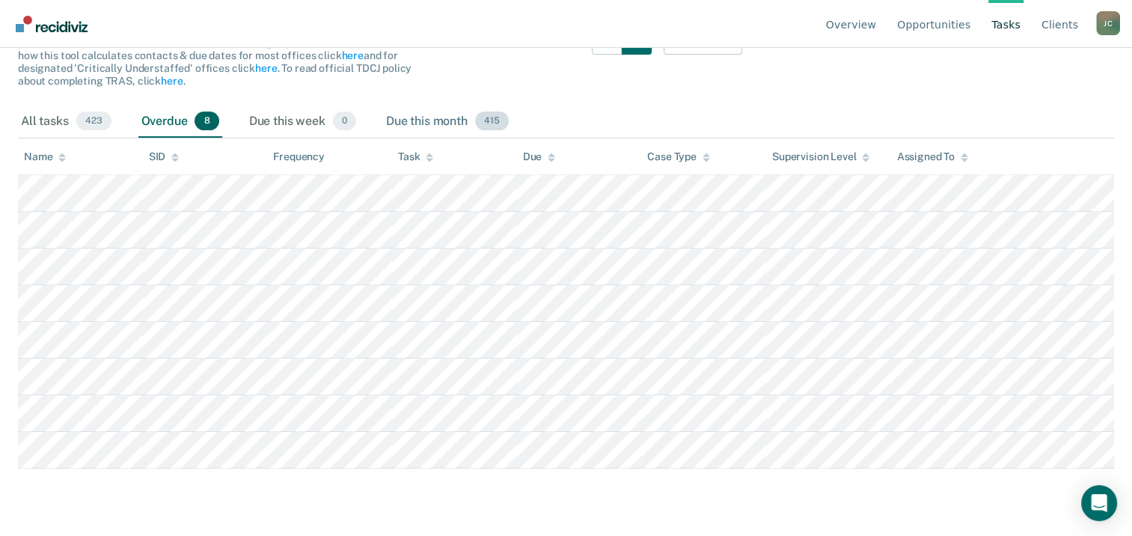
click at [451, 123] on div "Due this month 415" at bounding box center [447, 122] width 129 height 33
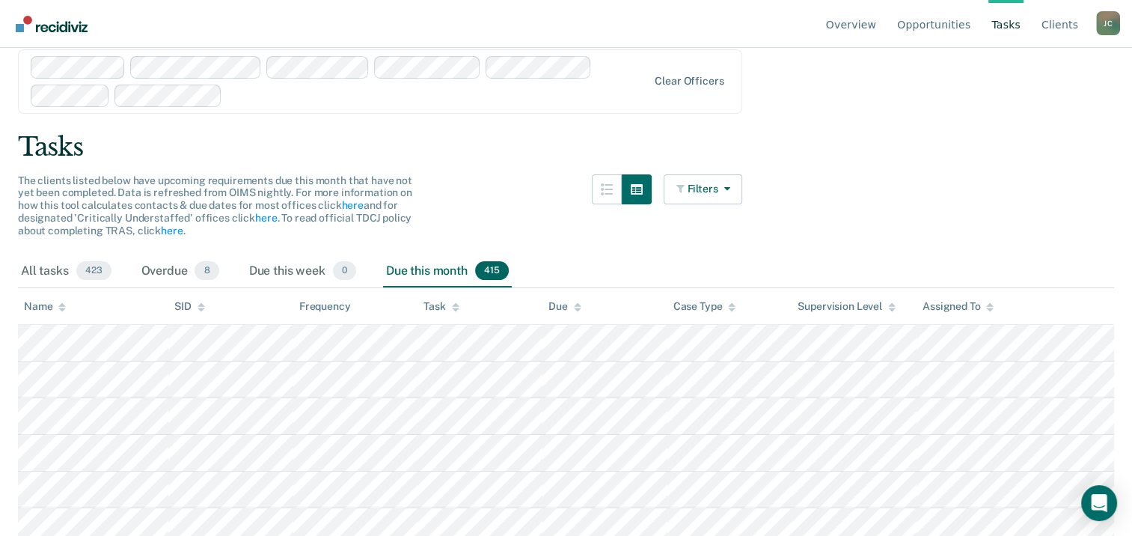
scroll to position [0, 0]
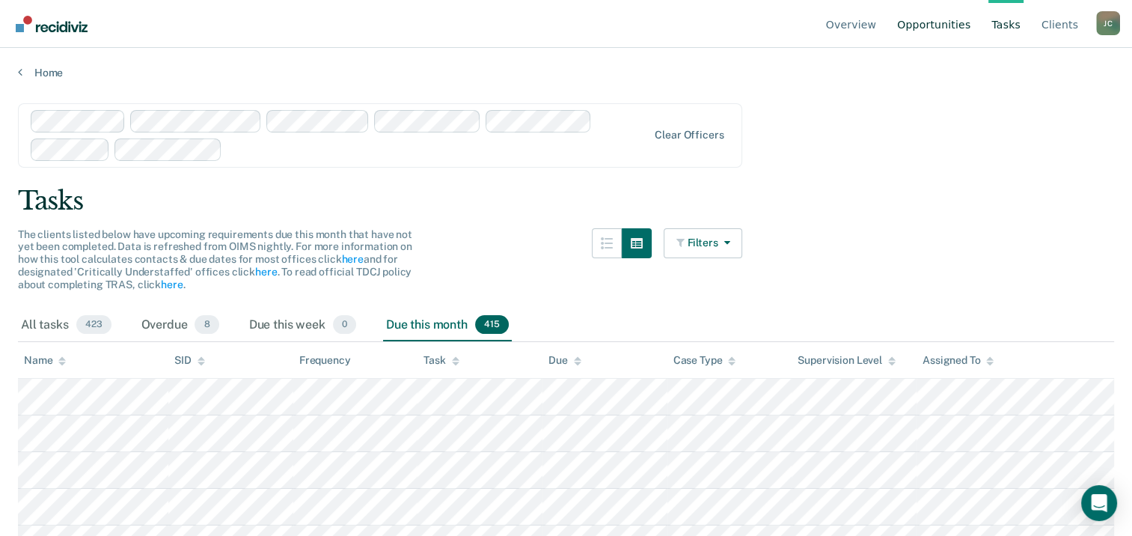
click at [928, 24] on link "Opportunities" at bounding box center [933, 24] width 79 height 48
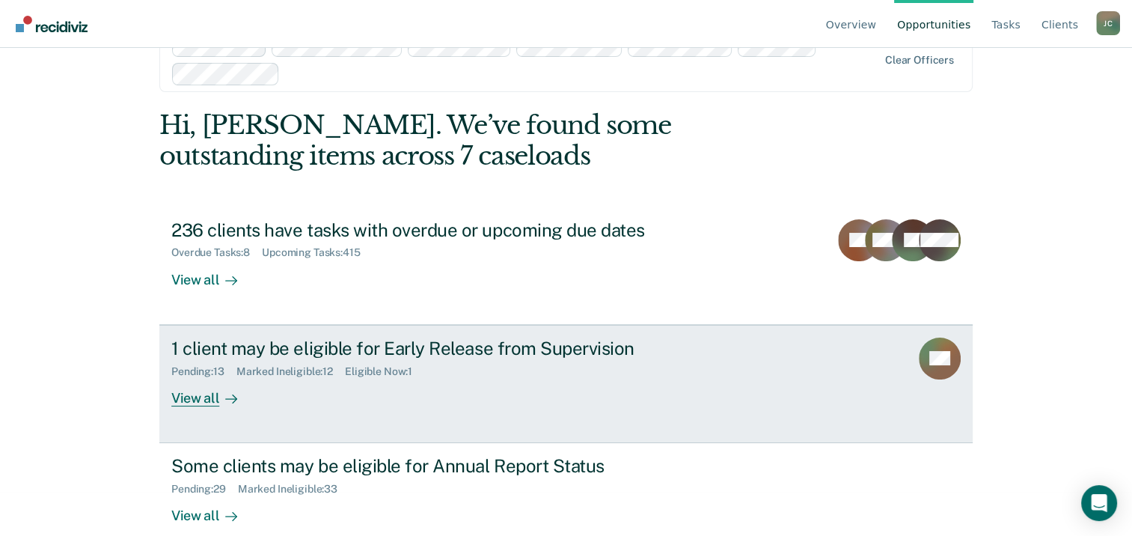
scroll to position [68, 0]
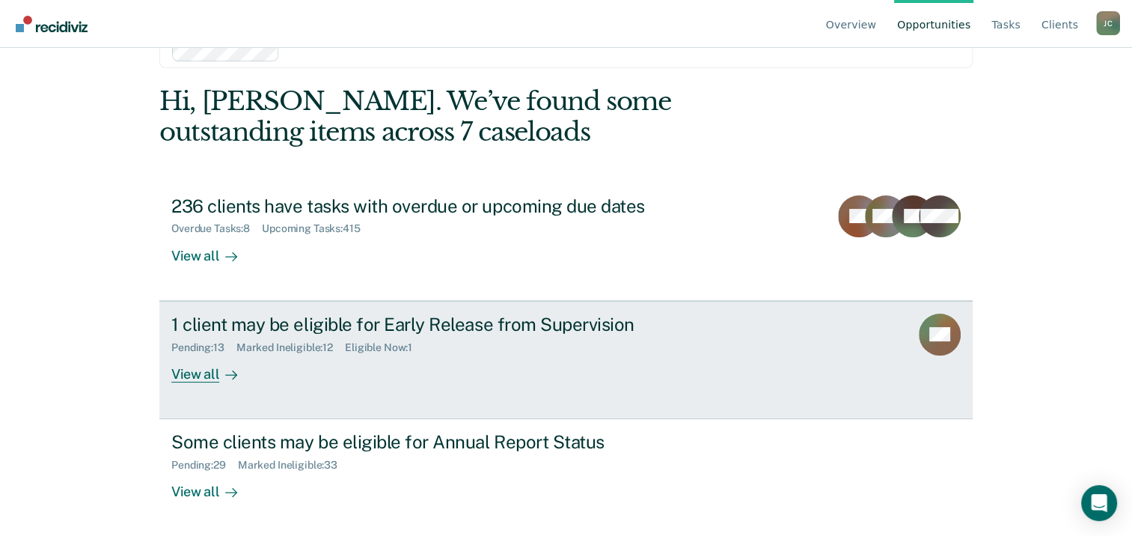
click at [183, 376] on div "View all" at bounding box center [213, 367] width 84 height 29
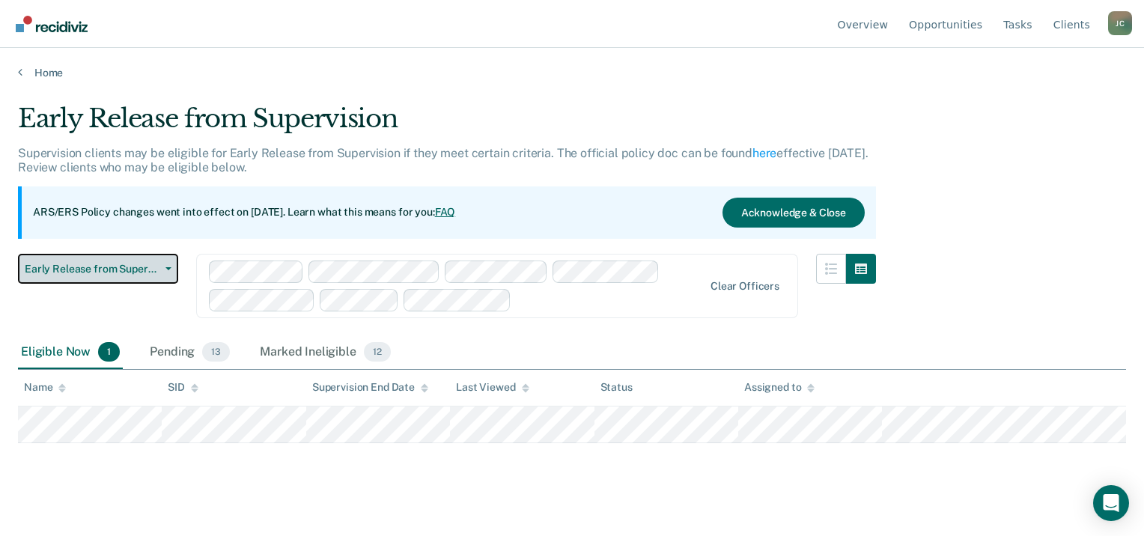
click at [151, 272] on span "Early Release from Supervision" at bounding box center [92, 269] width 135 height 13
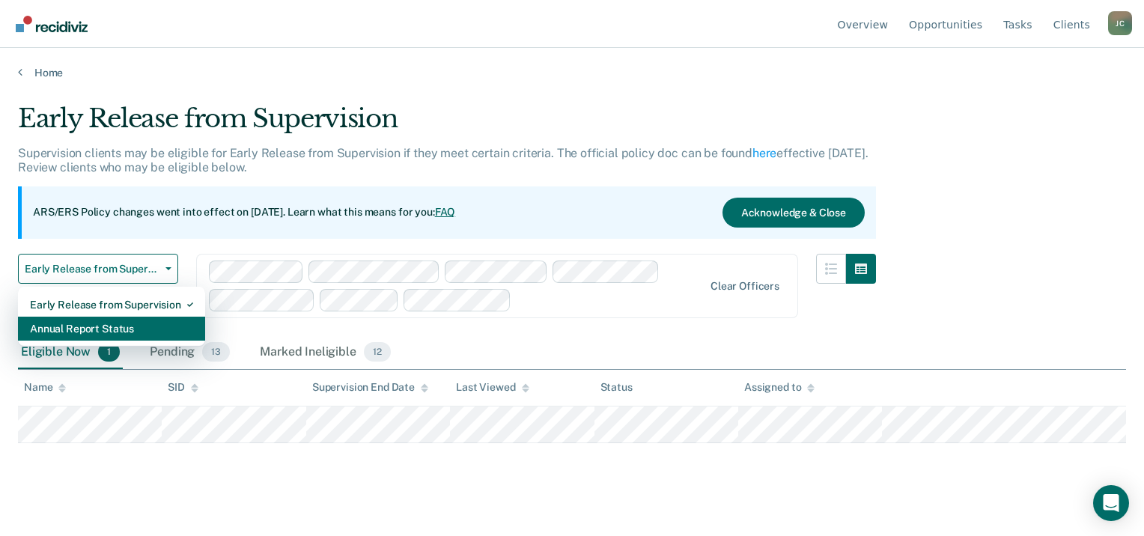
click at [151, 320] on div "Annual Report Status" at bounding box center [111, 329] width 163 height 24
